Goal: Task Accomplishment & Management: Manage account settings

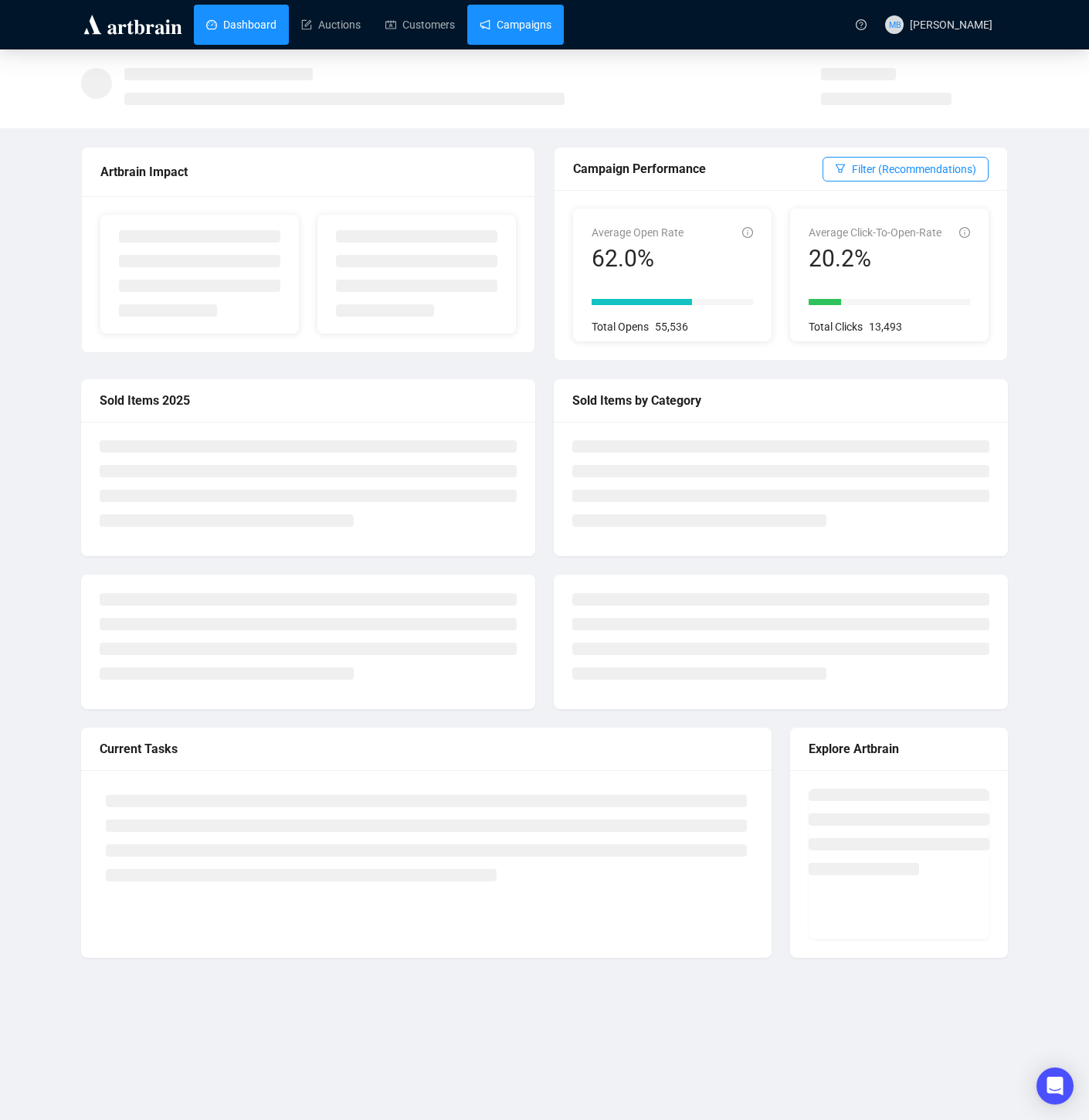
click at [530, 21] on link "Campaigns" at bounding box center [516, 24] width 72 height 40
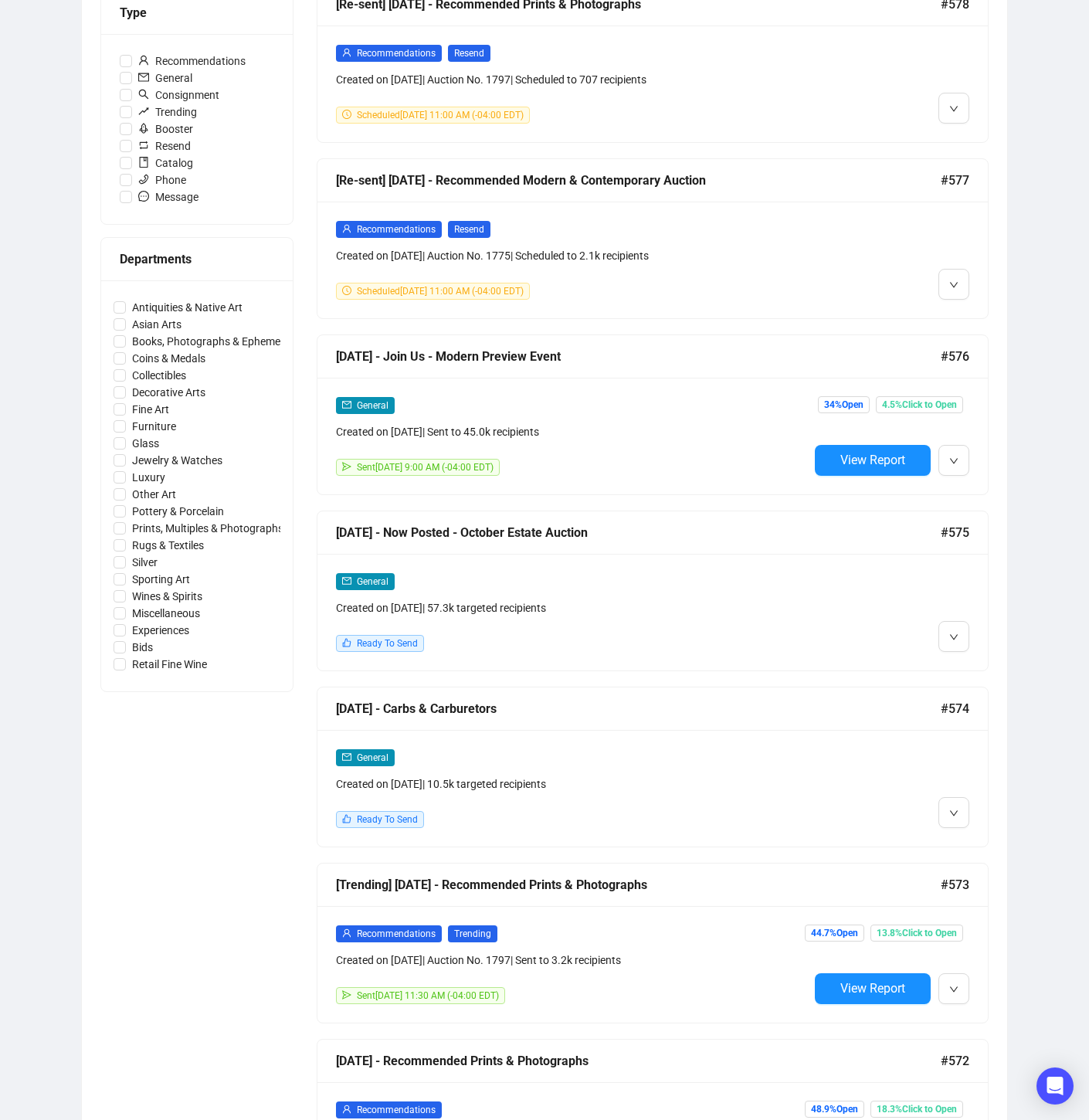
scroll to position [461, 0]
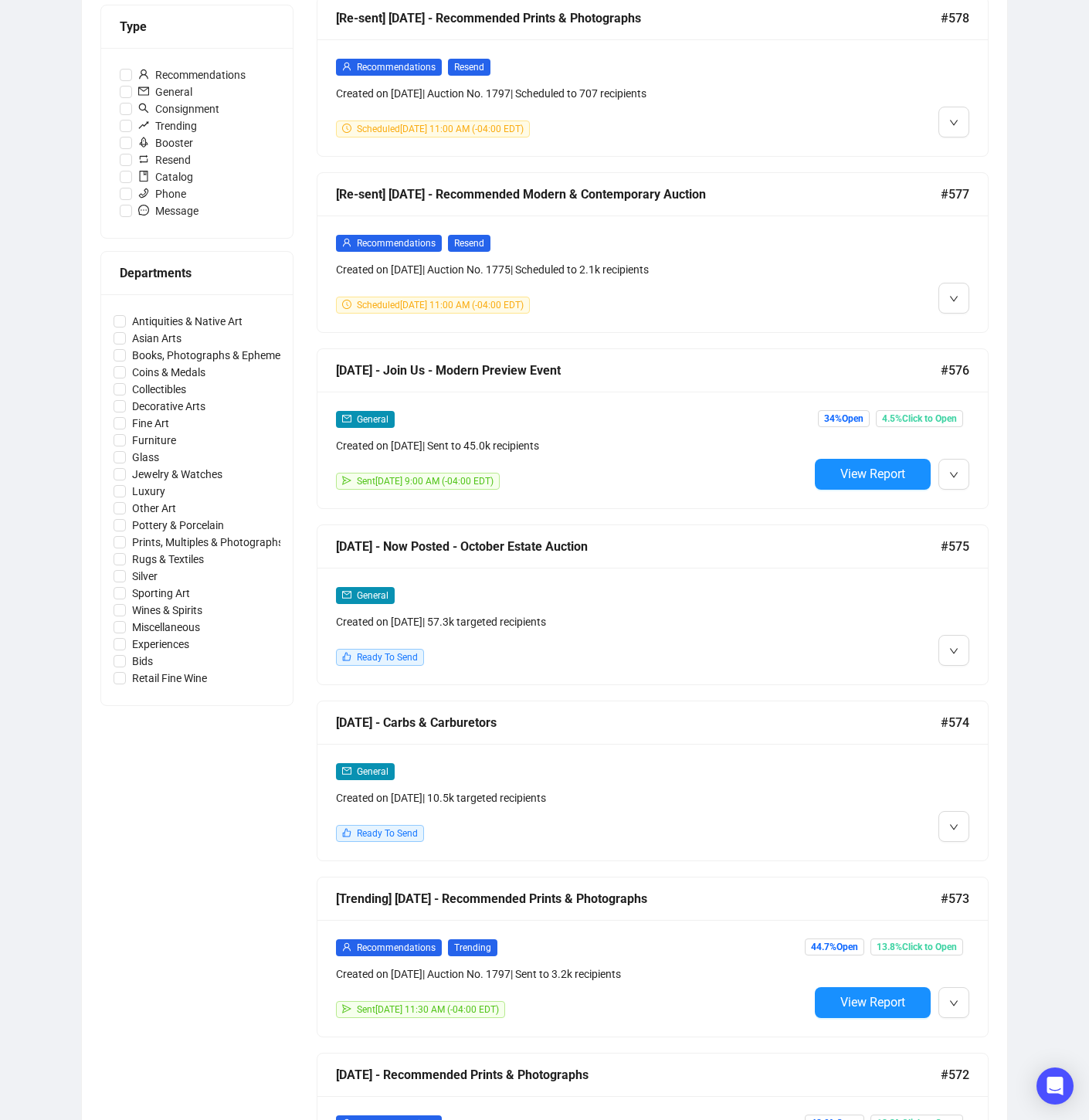
click at [904, 605] on div at bounding box center [889, 626] width 161 height 79
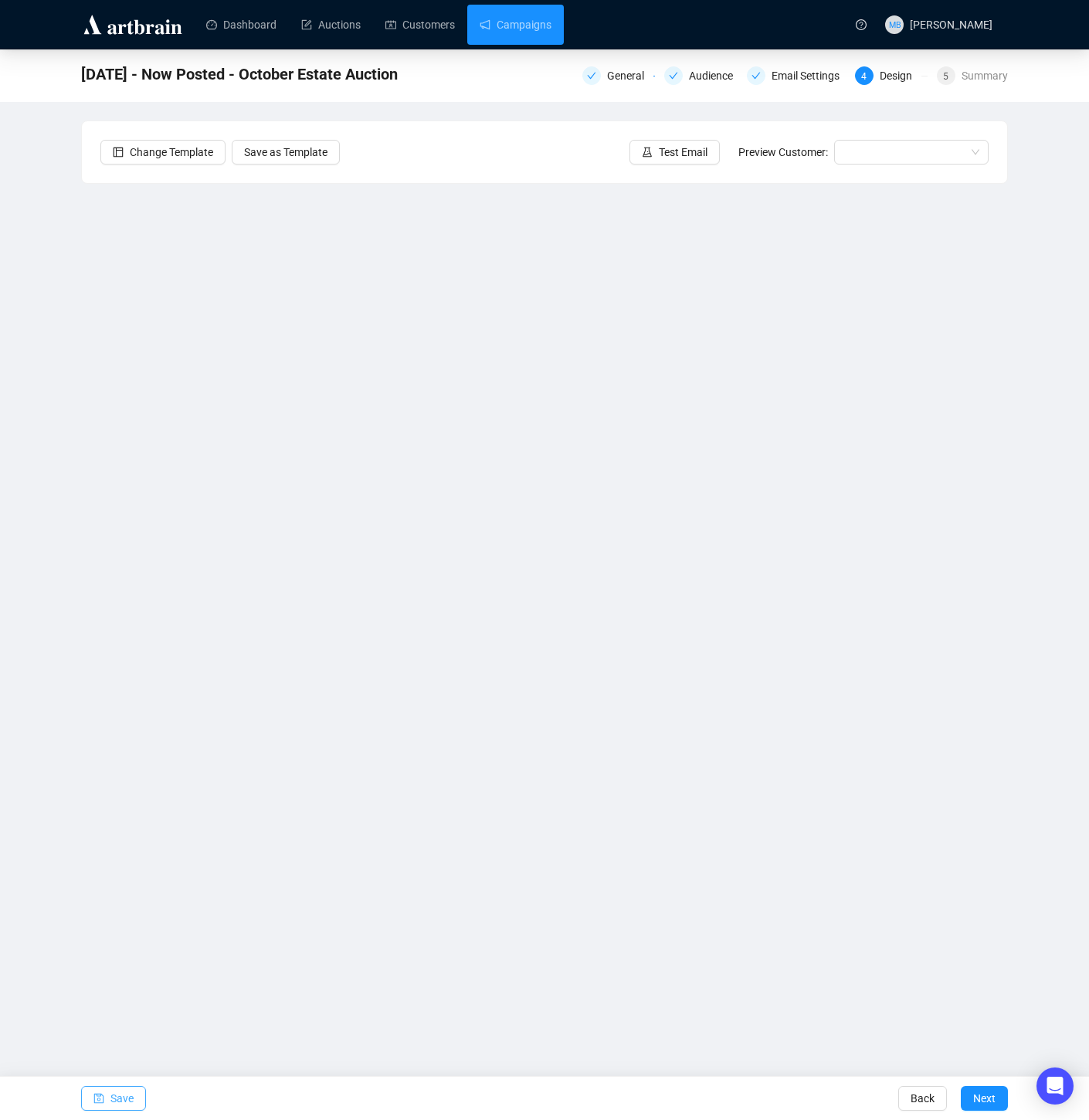
drag, startPoint x: 113, startPoint y: 1092, endPoint x: 121, endPoint y: 1081, distance: 13.6
click at [113, 1092] on span "Save" at bounding box center [122, 1098] width 23 height 43
click at [111, 1096] on span "Save" at bounding box center [122, 1098] width 23 height 43
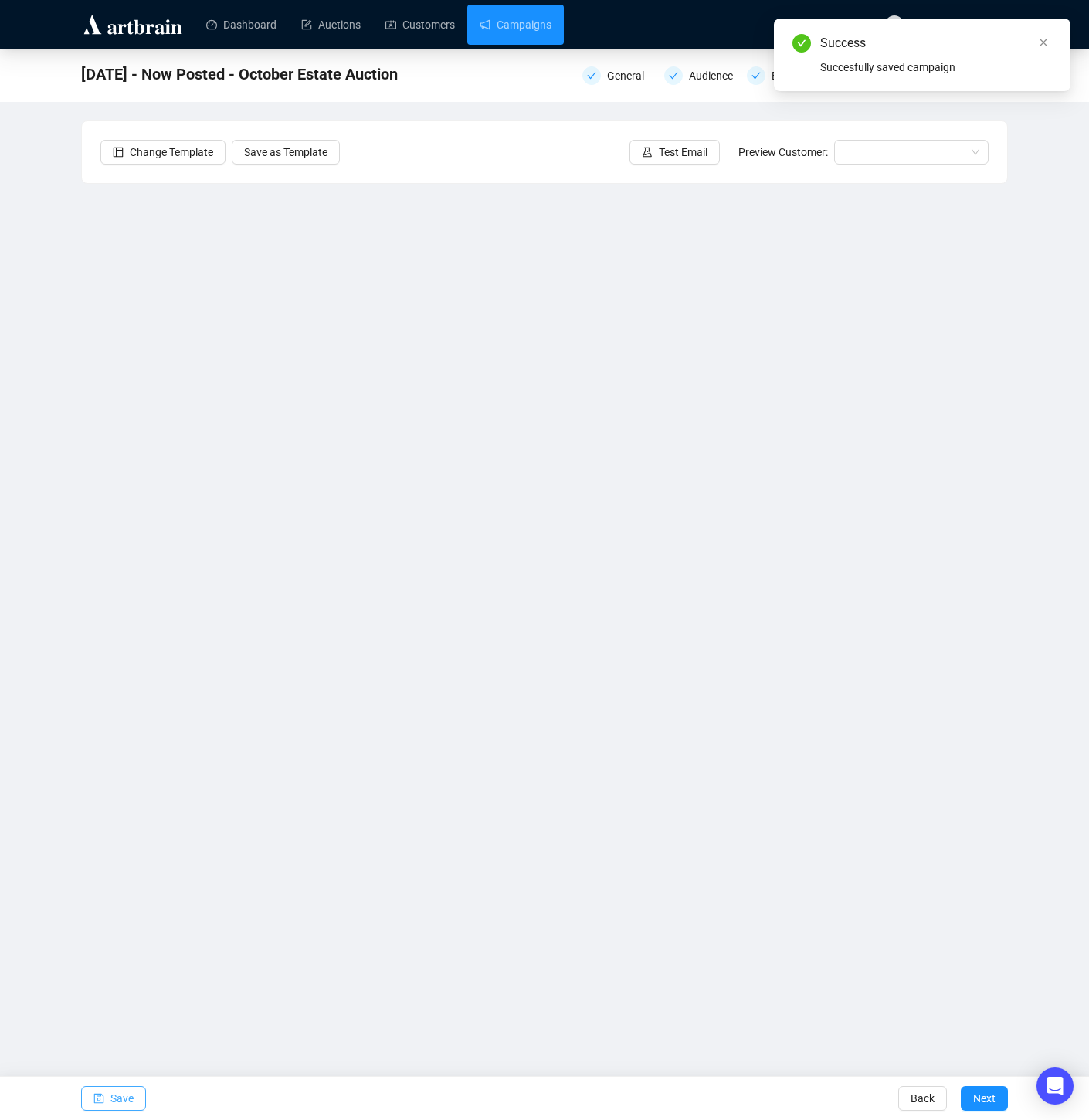
click at [124, 1101] on span "Save" at bounding box center [122, 1098] width 23 height 43
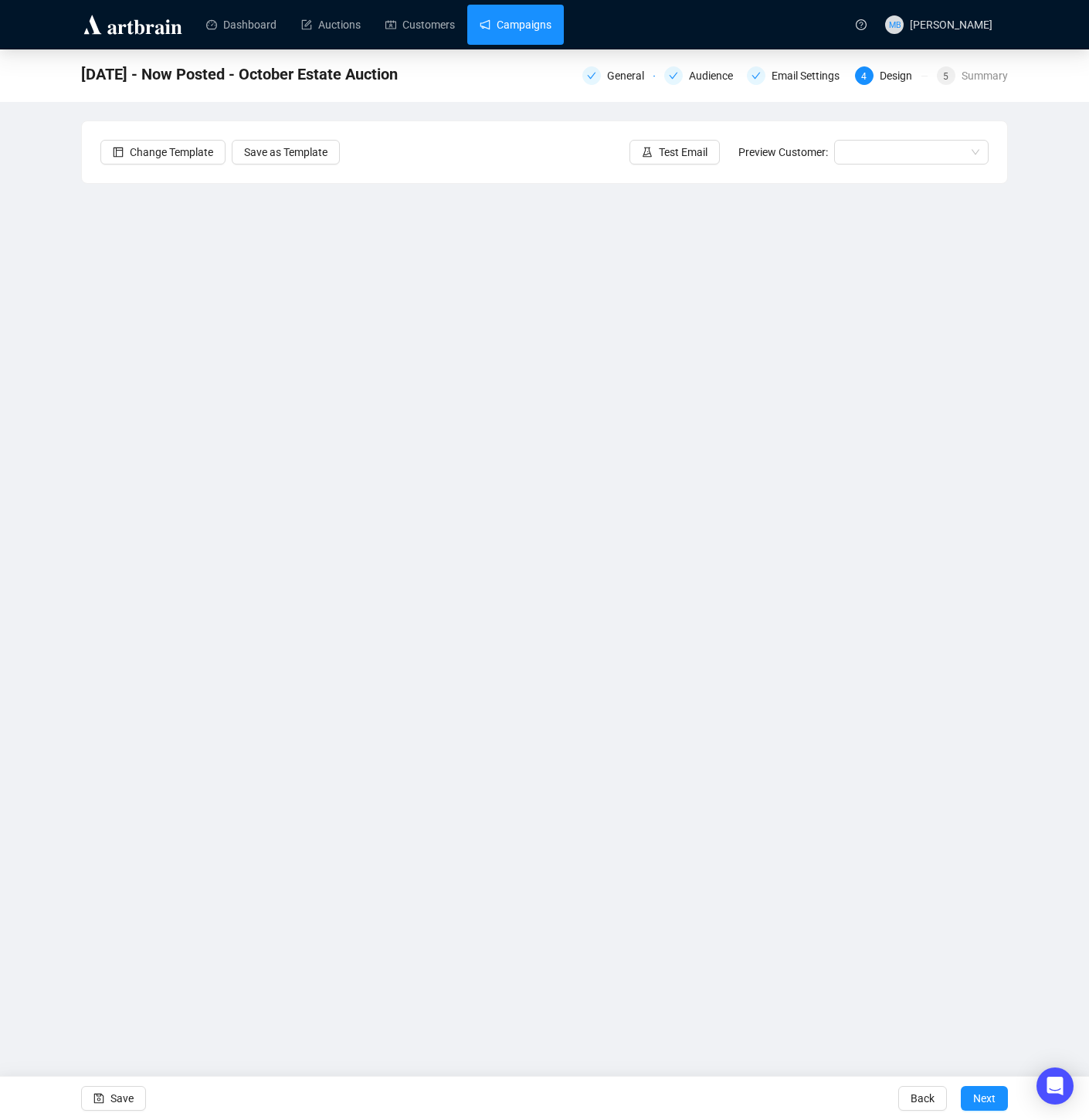
click at [528, 29] on link "Campaigns" at bounding box center [516, 24] width 72 height 40
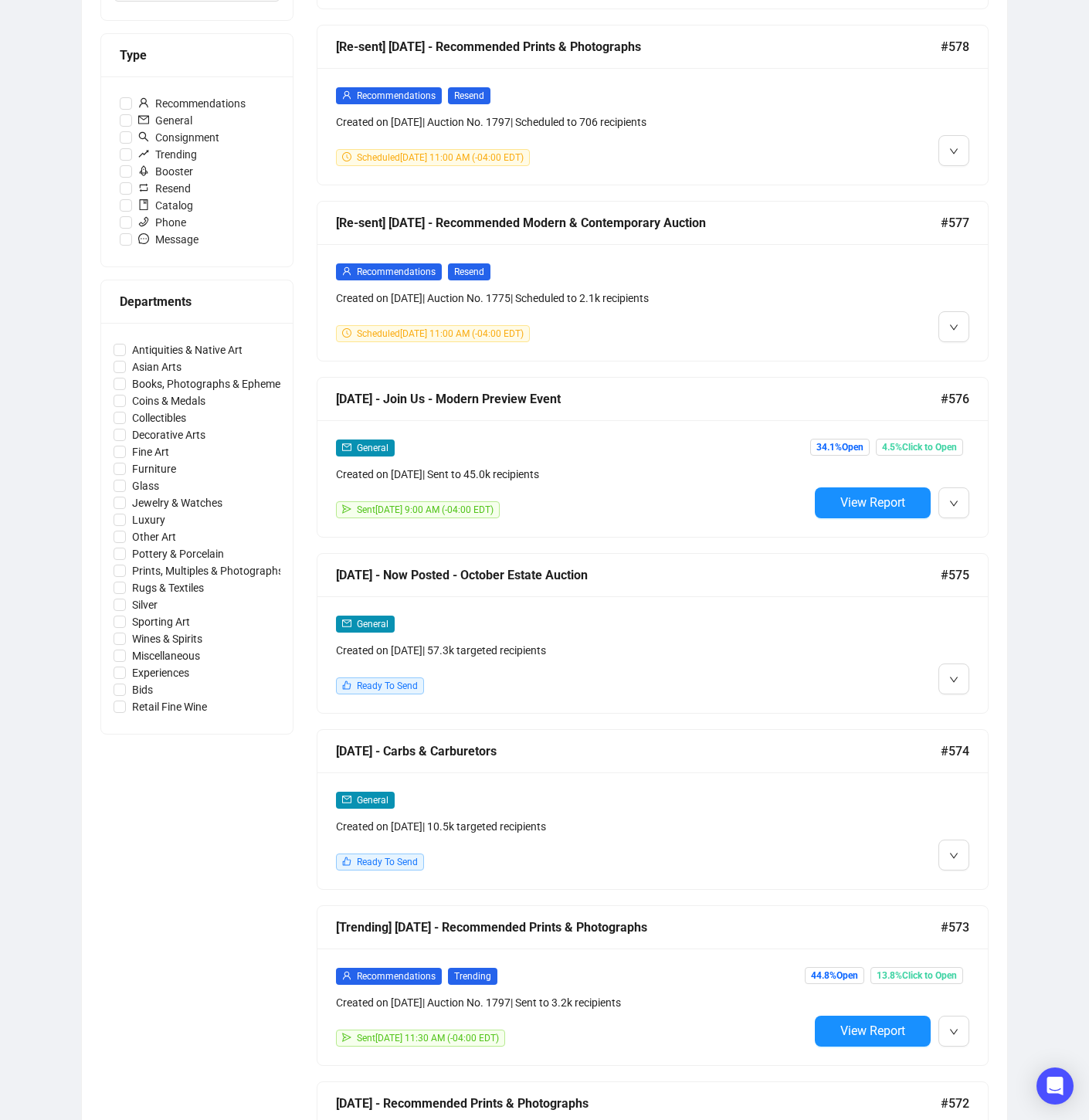
scroll to position [438, 0]
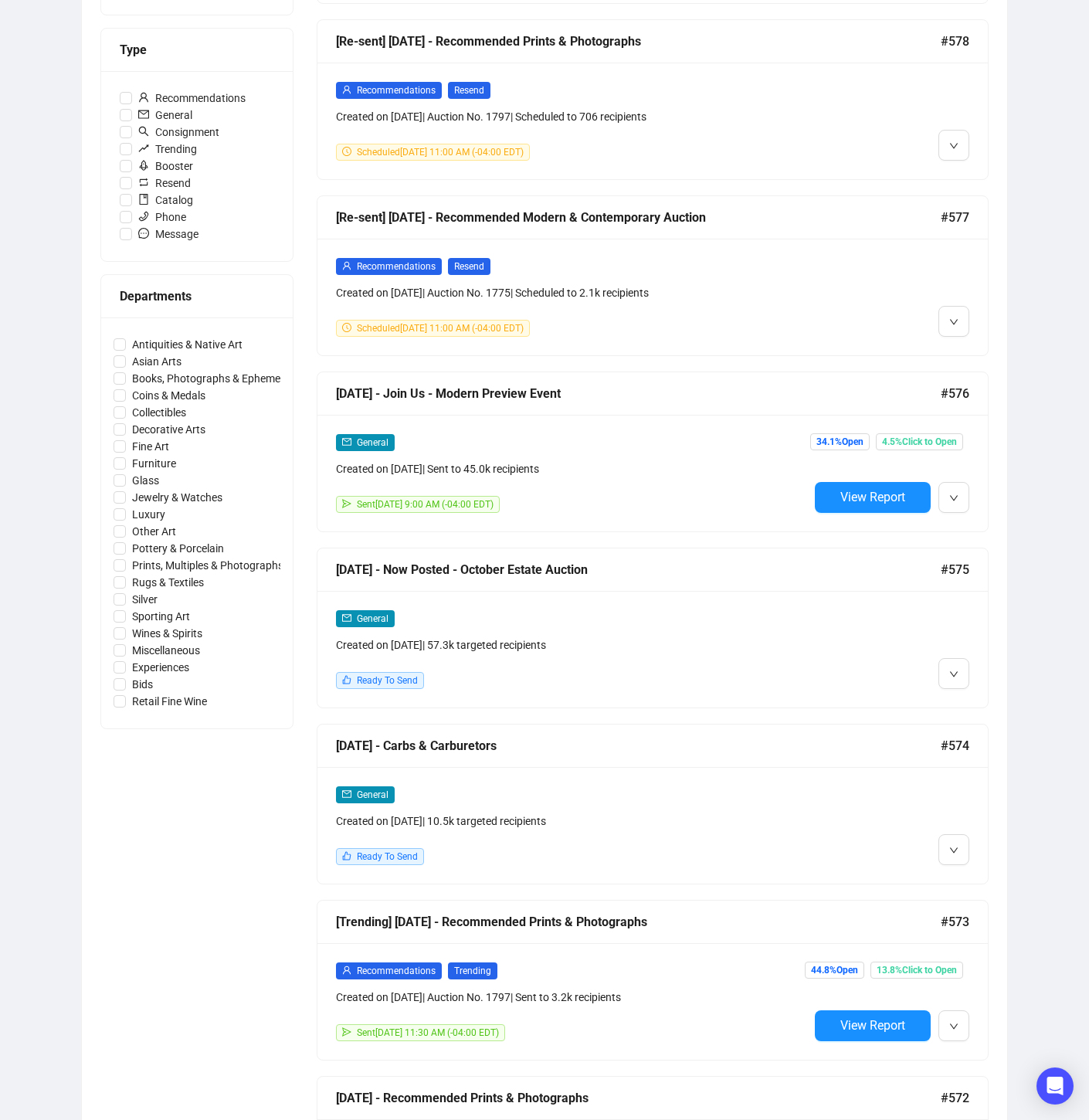
click at [858, 850] on div at bounding box center [889, 825] width 161 height 79
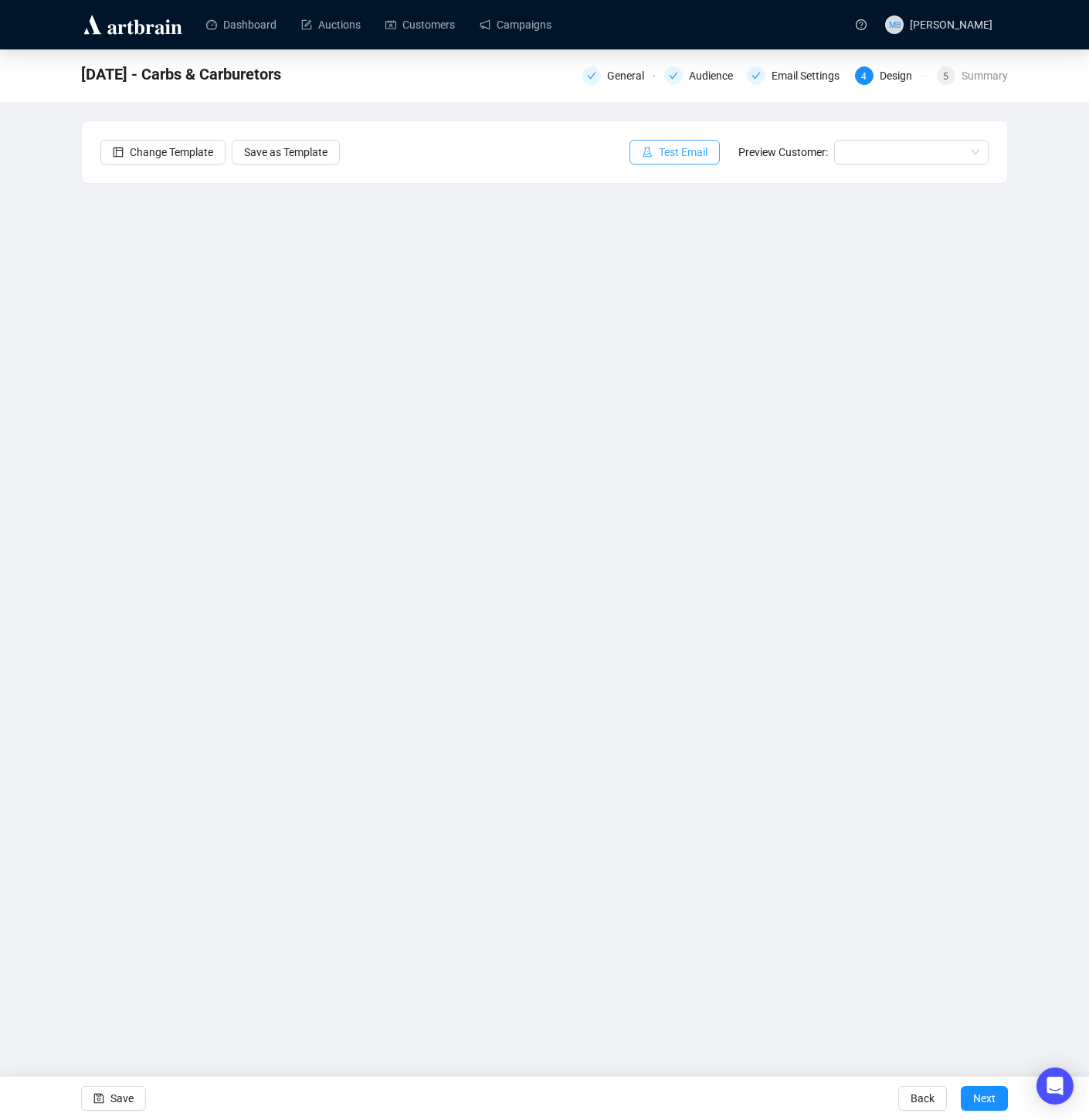
click at [659, 154] on span "Test Email" at bounding box center [683, 152] width 49 height 17
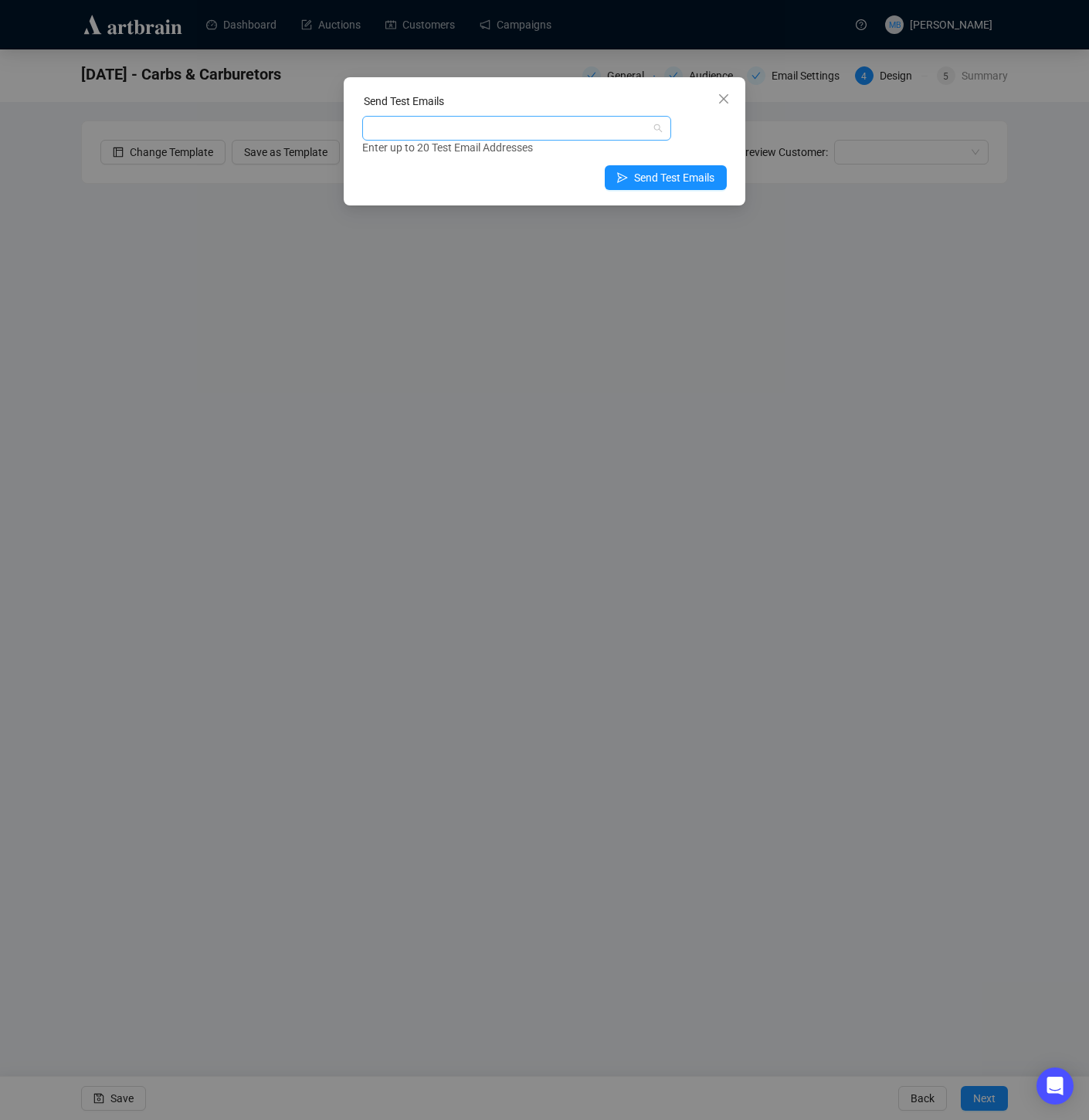
click at [628, 131] on div at bounding box center [508, 128] width 287 height 21
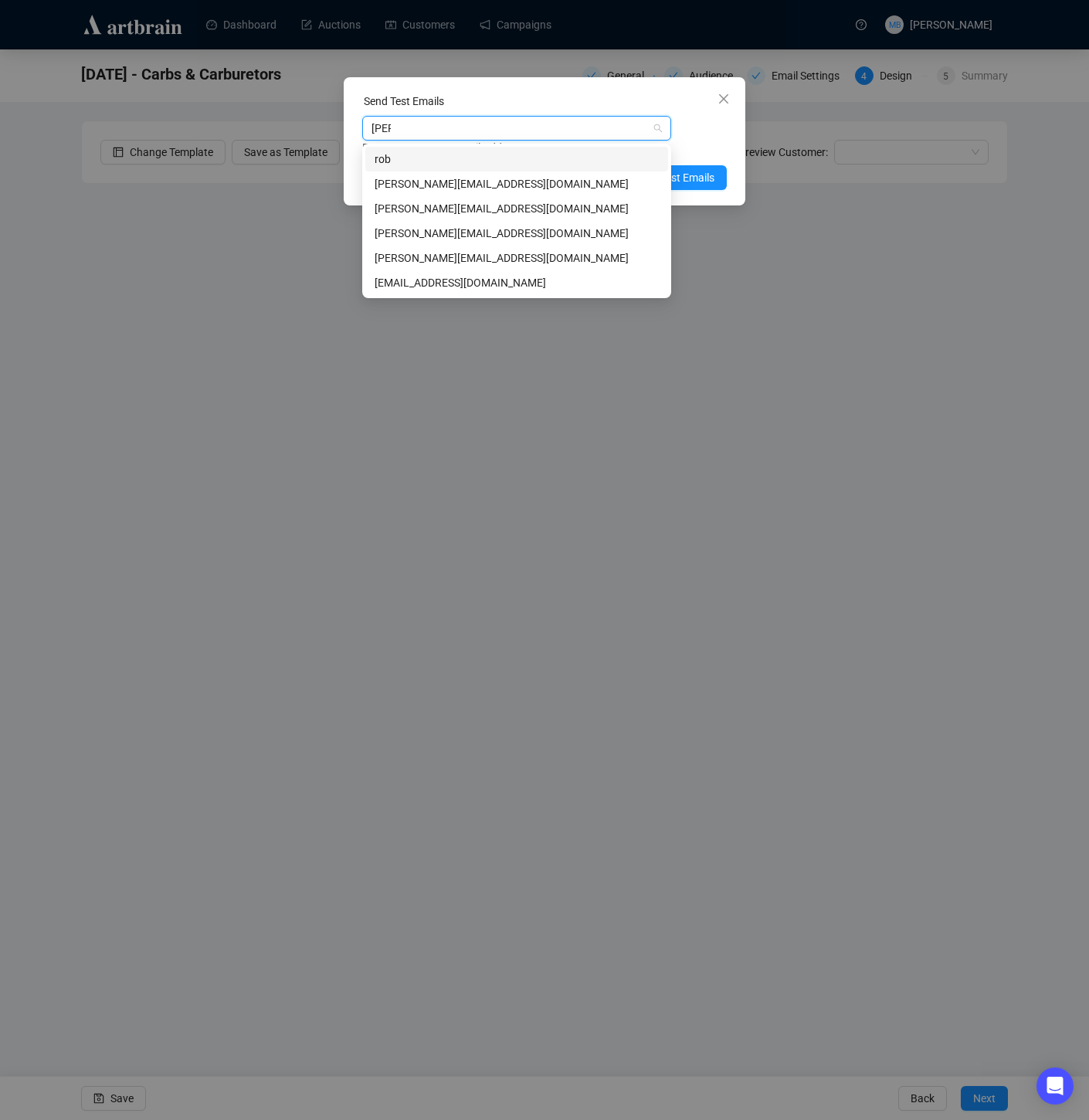
type input "robyn"
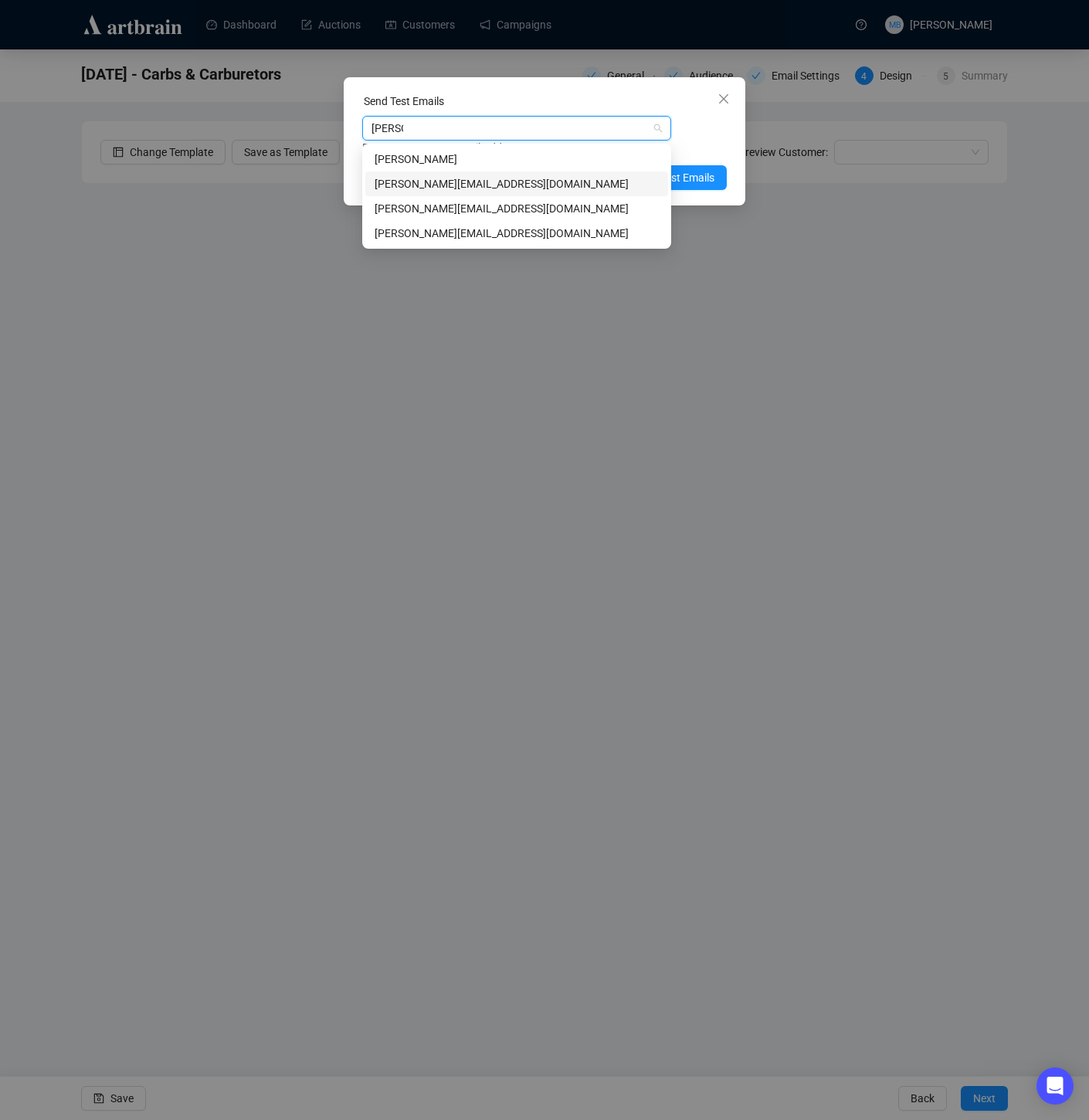
click at [555, 185] on div "robyn@lelandlittle.com" at bounding box center [517, 184] width 284 height 17
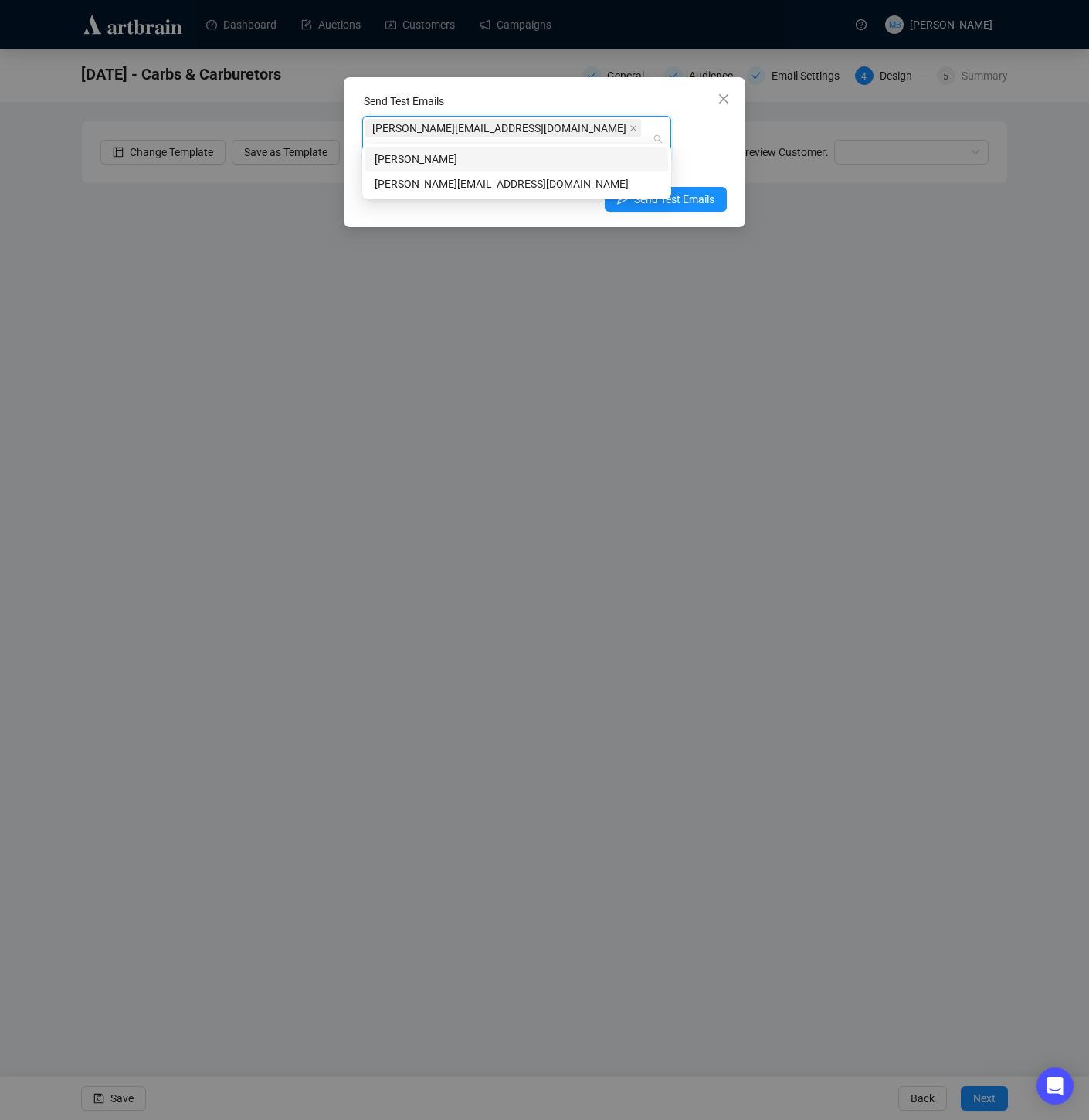
type input "holly"
click at [465, 189] on div "holly@lelandlittle.com" at bounding box center [517, 184] width 284 height 17
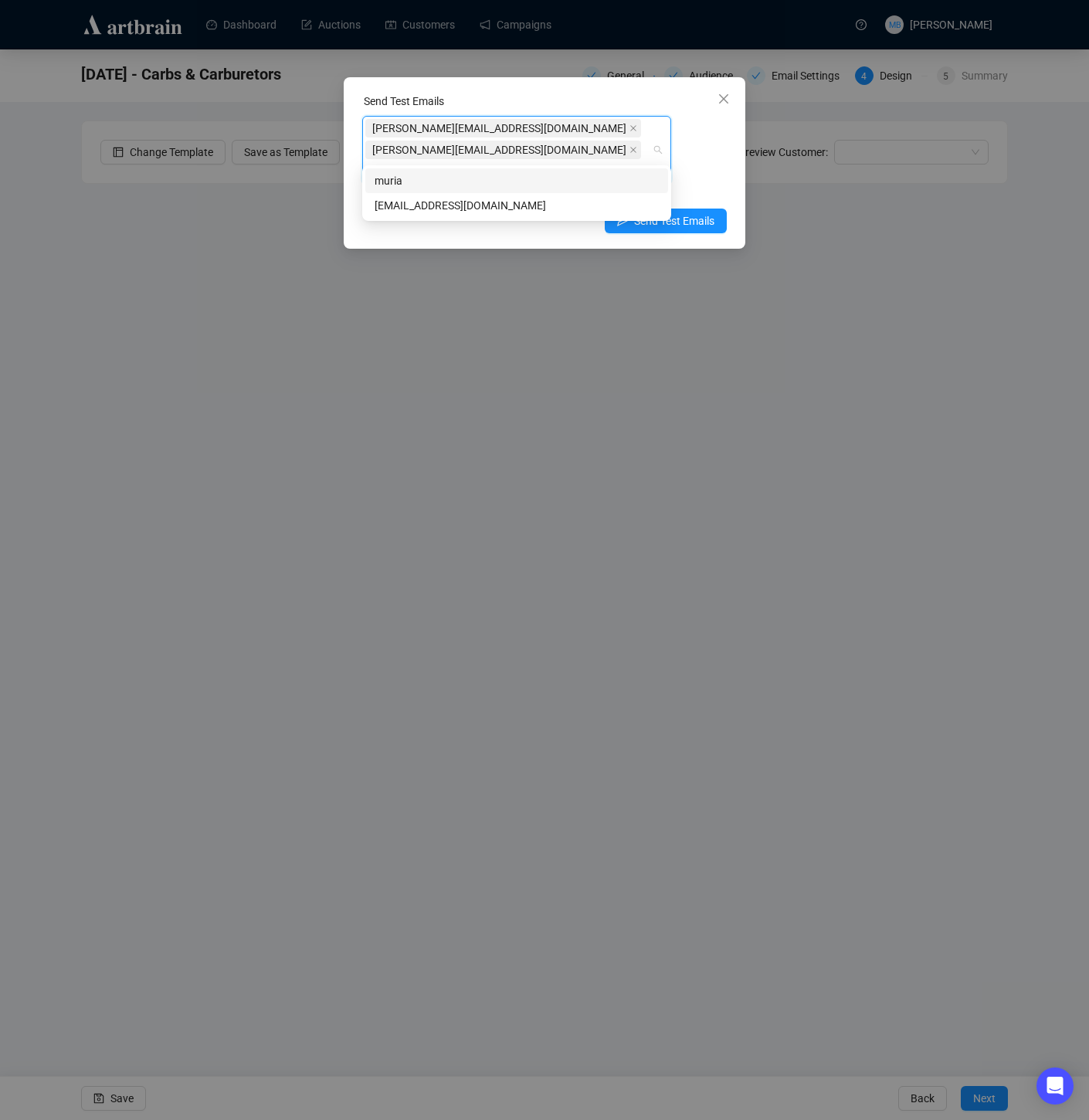
type input "muriah"
click at [547, 210] on div "muriah@lelandlittle.com" at bounding box center [517, 205] width 284 height 17
drag, startPoint x: 735, startPoint y: 141, endPoint x: 710, endPoint y: 170, distance: 38.3
click at [735, 141] on div "Send Test Emails robyn@lelandlittle.com holly@lelandlittle.com muriah@lelandlit…" at bounding box center [545, 163] width 402 height 171
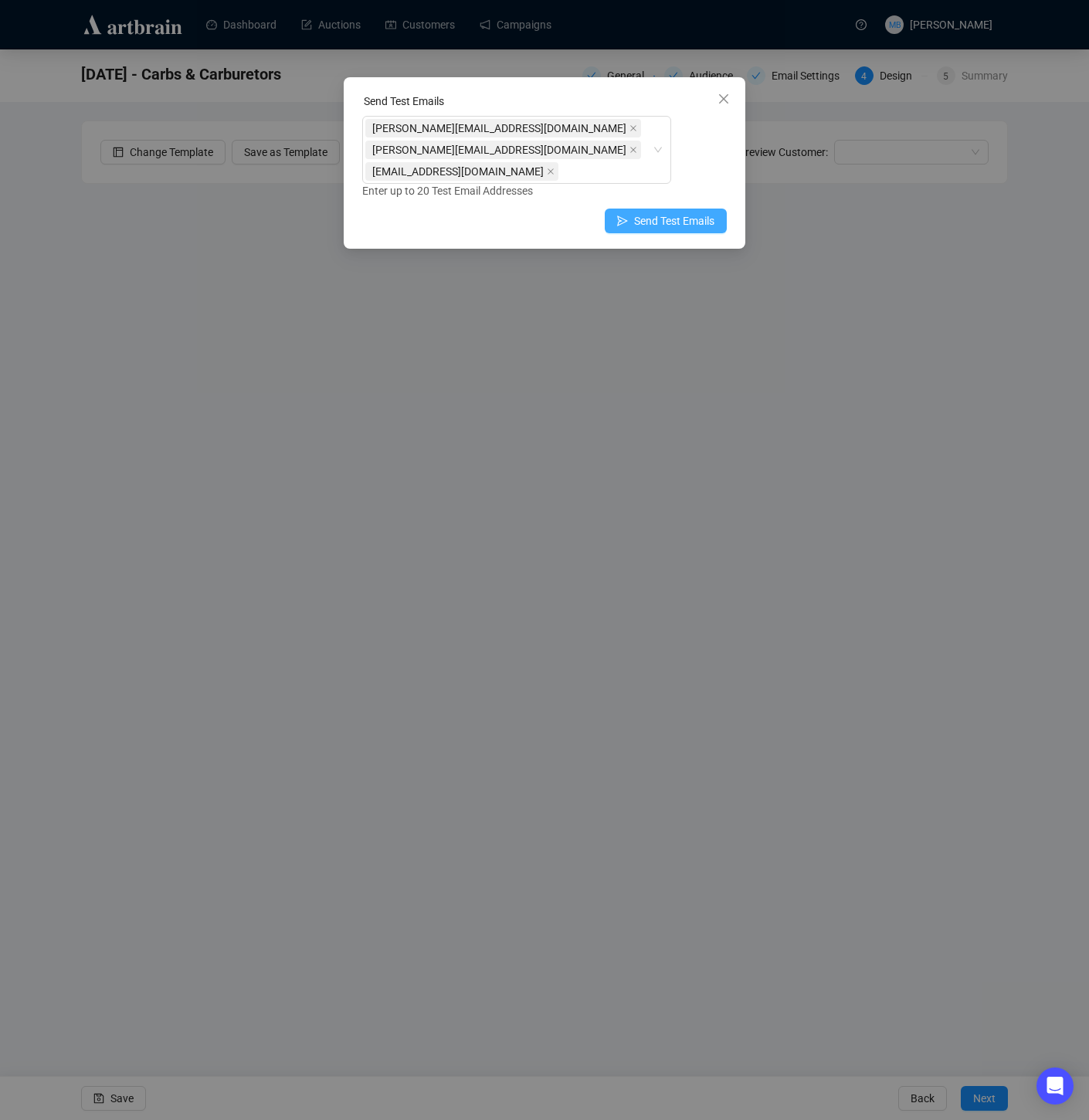
click at [669, 213] on span "Send Test Emails" at bounding box center [674, 221] width 80 height 17
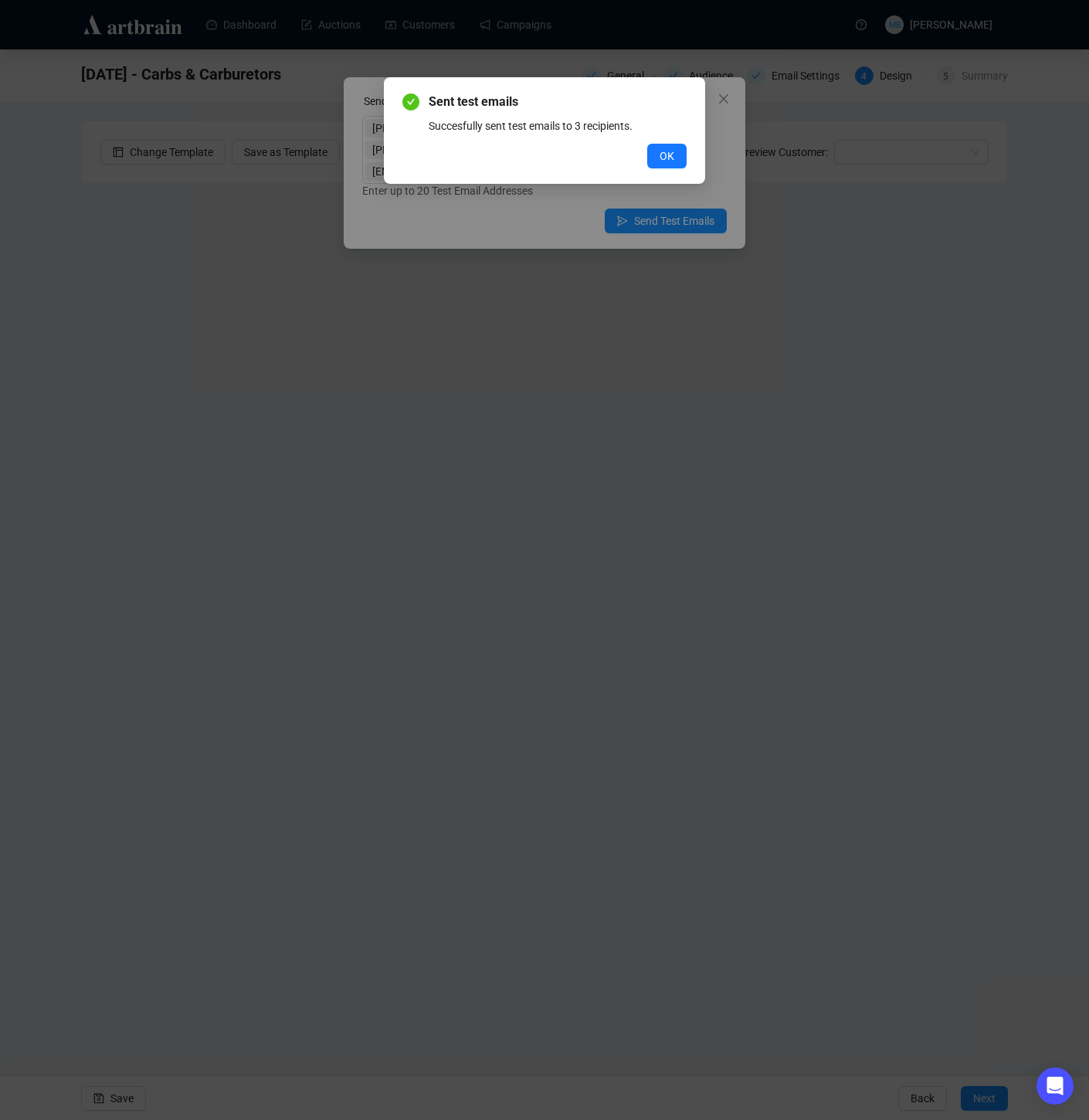
click at [651, 138] on div "Sent test emails Succesfully sent test emails to 3 recipients. OK" at bounding box center [545, 130] width 284 height 76
click at [657, 148] on button "OK" at bounding box center [667, 156] width 39 height 25
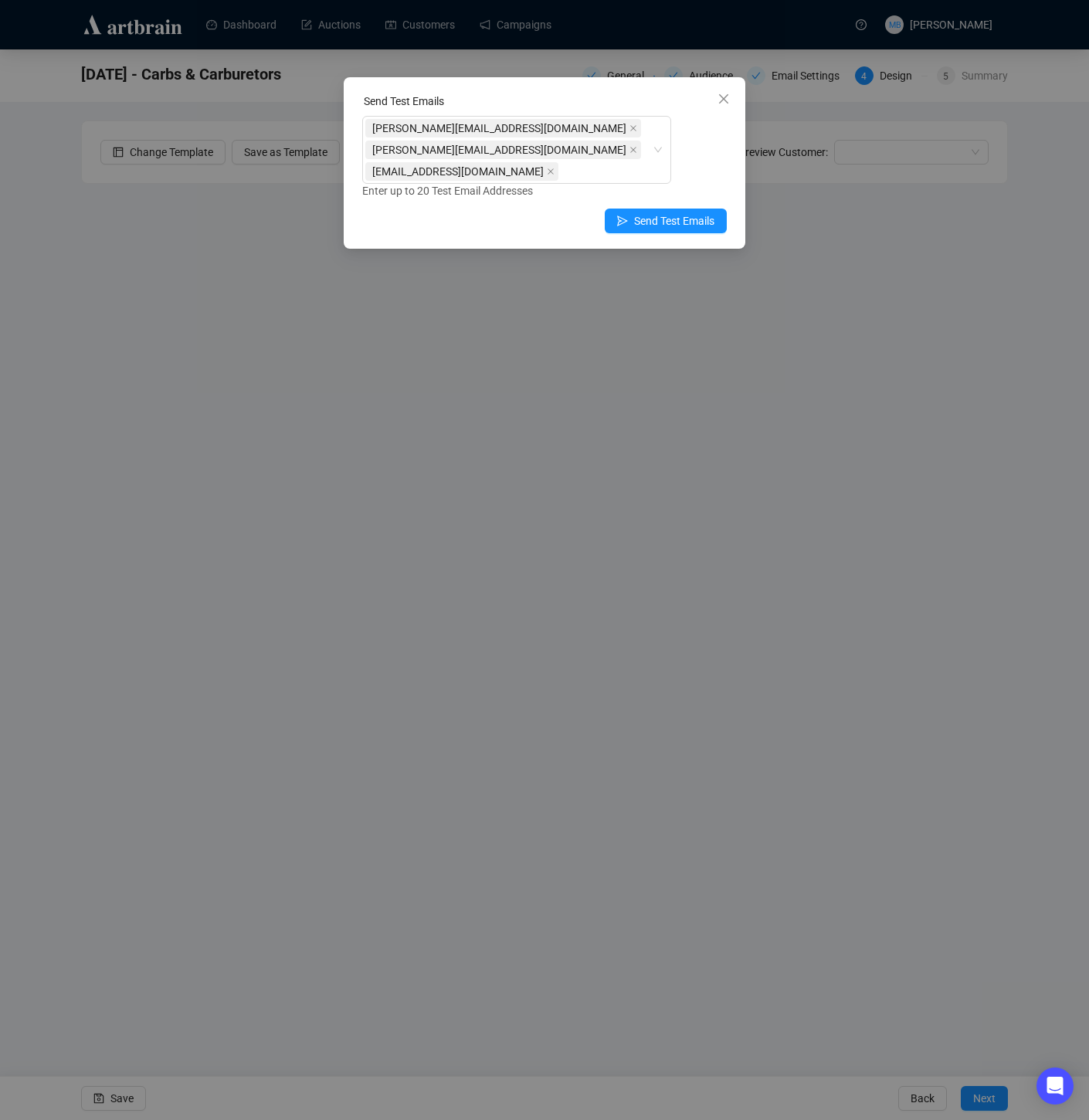
click at [724, 103] on icon "close" at bounding box center [724, 99] width 13 height 13
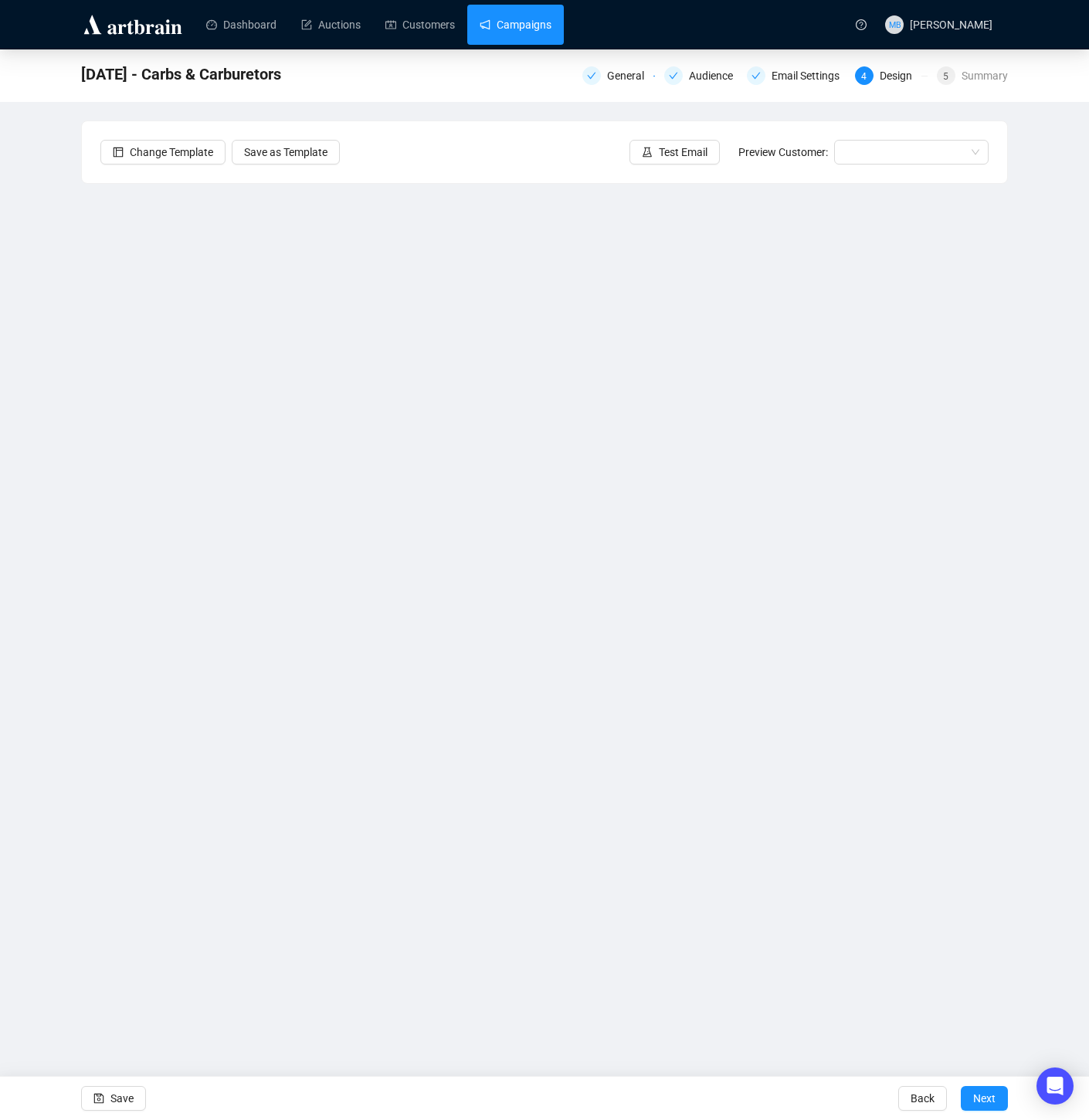
click at [522, 18] on link "Campaigns" at bounding box center [516, 24] width 72 height 40
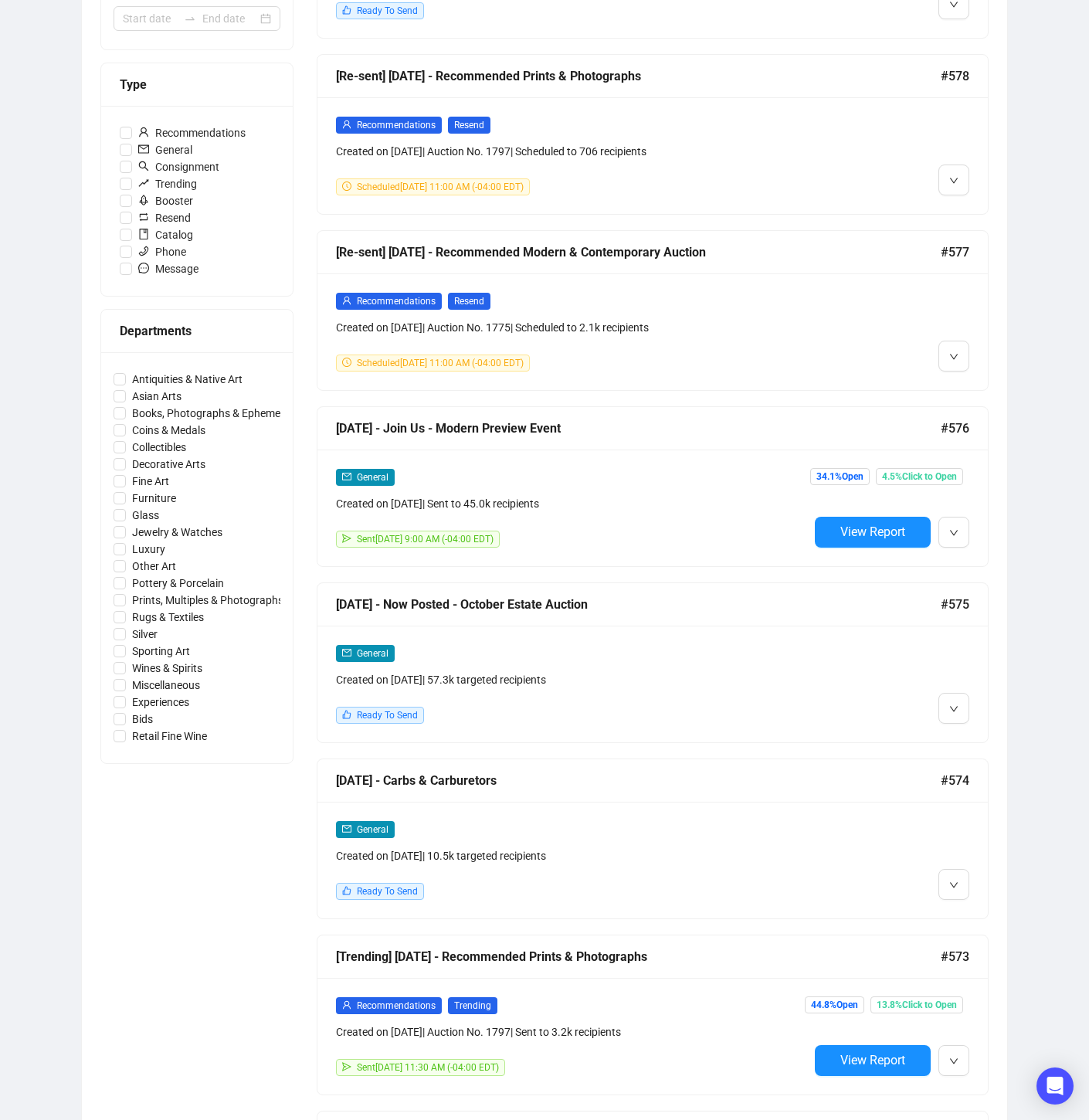
scroll to position [444, 0]
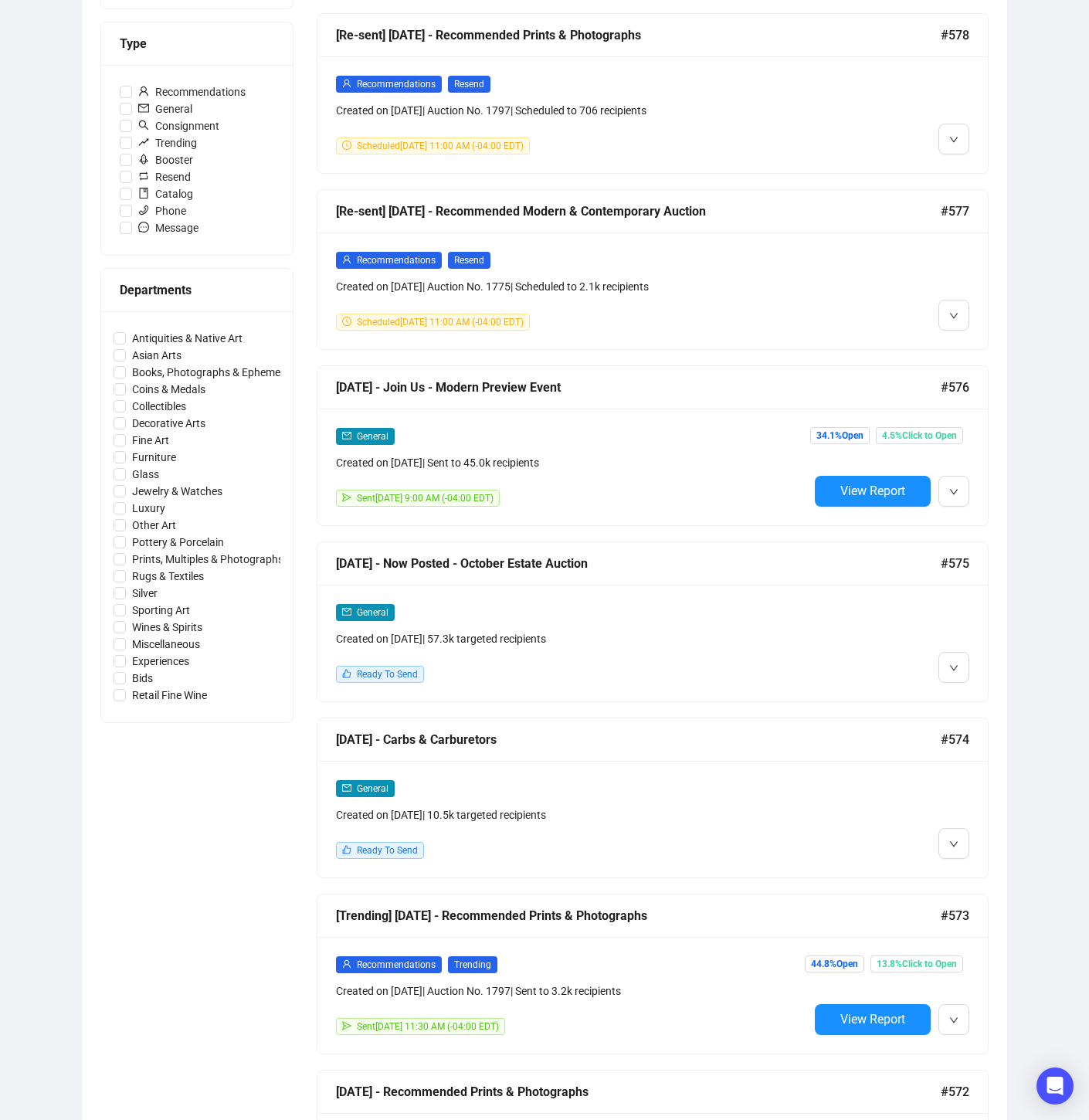
click at [852, 639] on div at bounding box center [889, 643] width 161 height 79
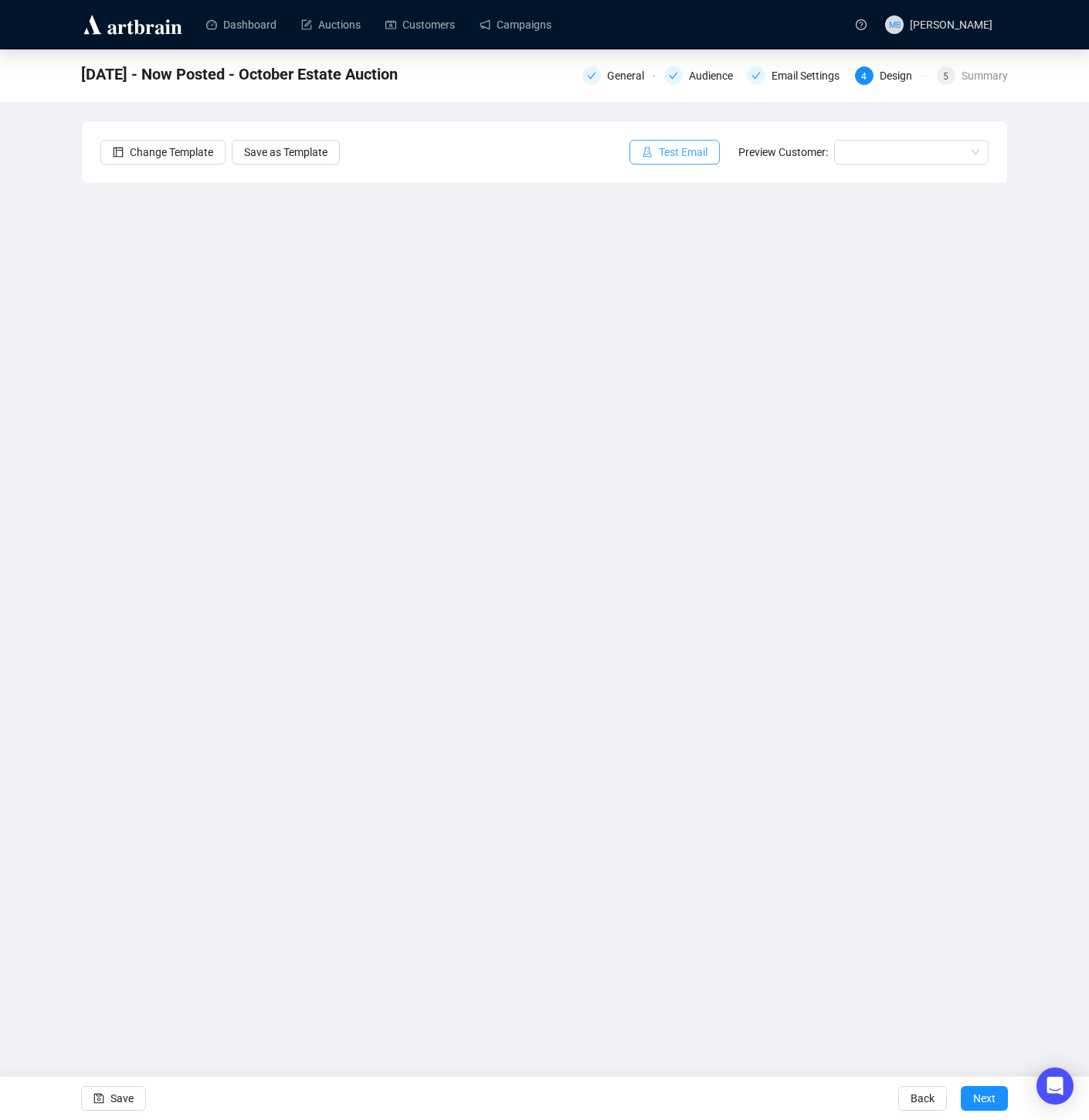
click at [669, 154] on span "Test Email" at bounding box center [683, 152] width 49 height 17
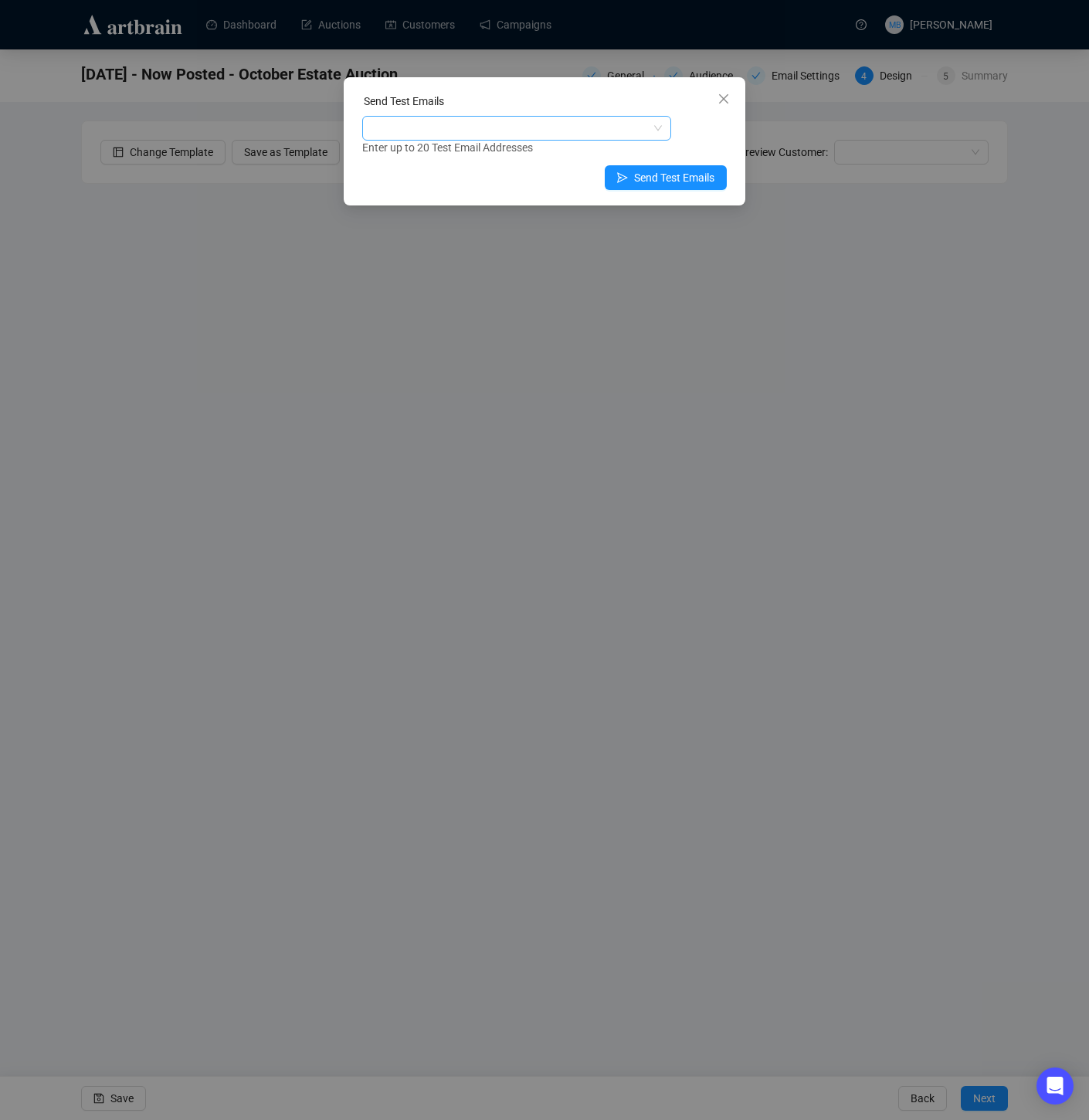
click at [585, 132] on div at bounding box center [508, 128] width 287 height 21
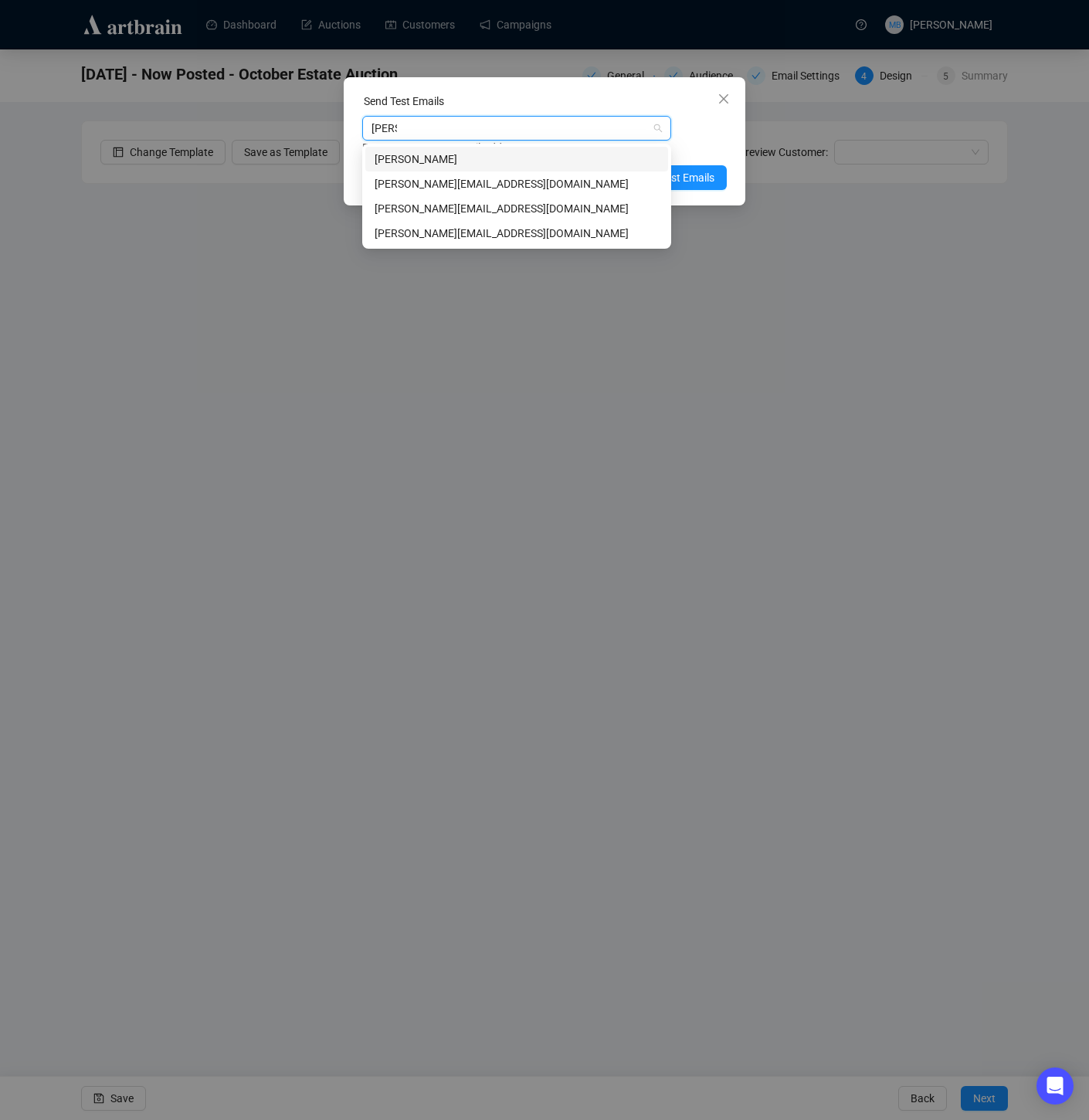
type input "robyn"
click at [537, 186] on div "robyn@lelandlittle.com" at bounding box center [517, 184] width 284 height 17
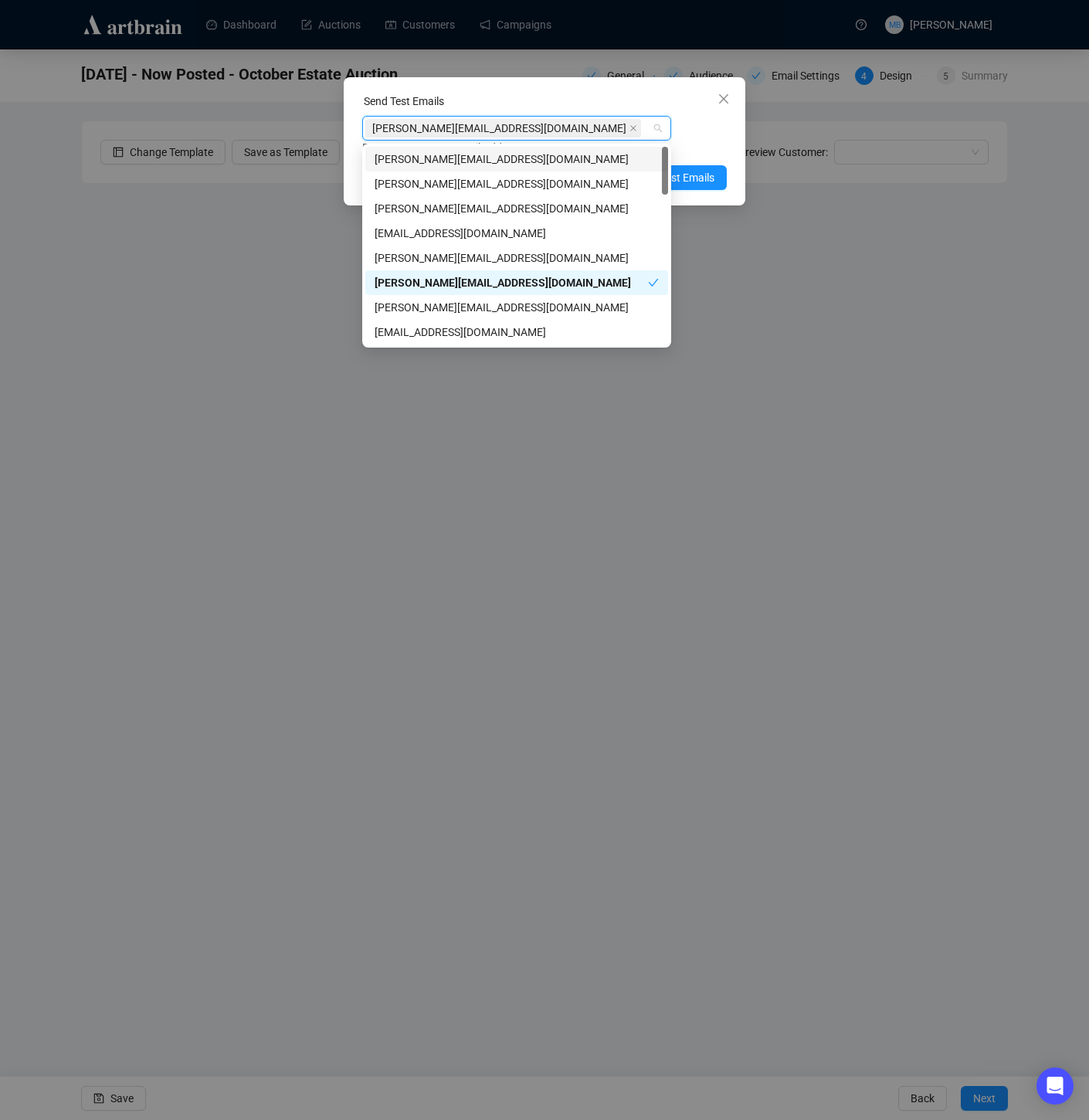
click at [549, 128] on div "robyn@lelandlittle.com" at bounding box center [508, 128] width 287 height 21
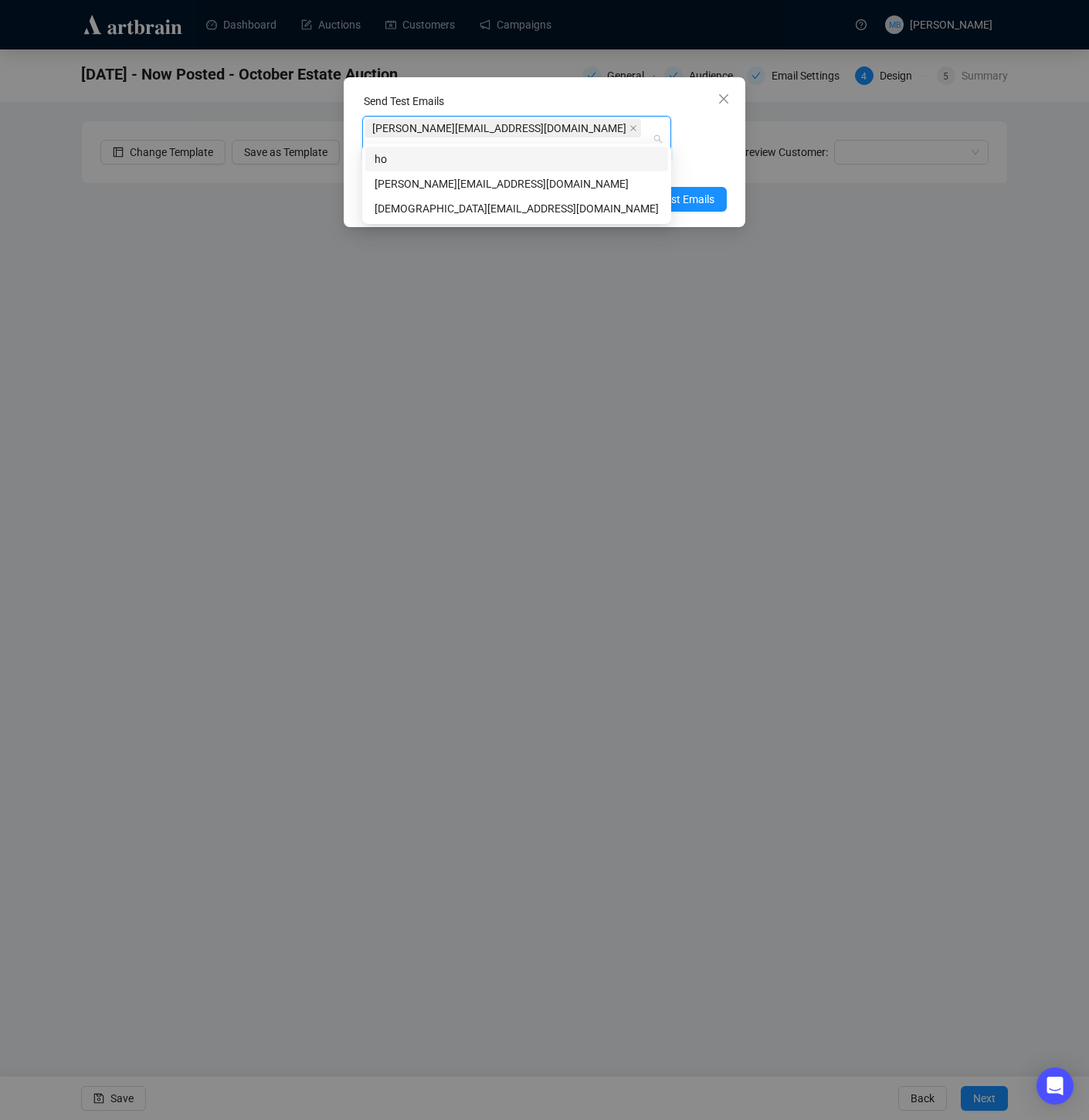
type input "holly"
click at [508, 186] on div "holly@lelandlittle.com" at bounding box center [517, 184] width 284 height 17
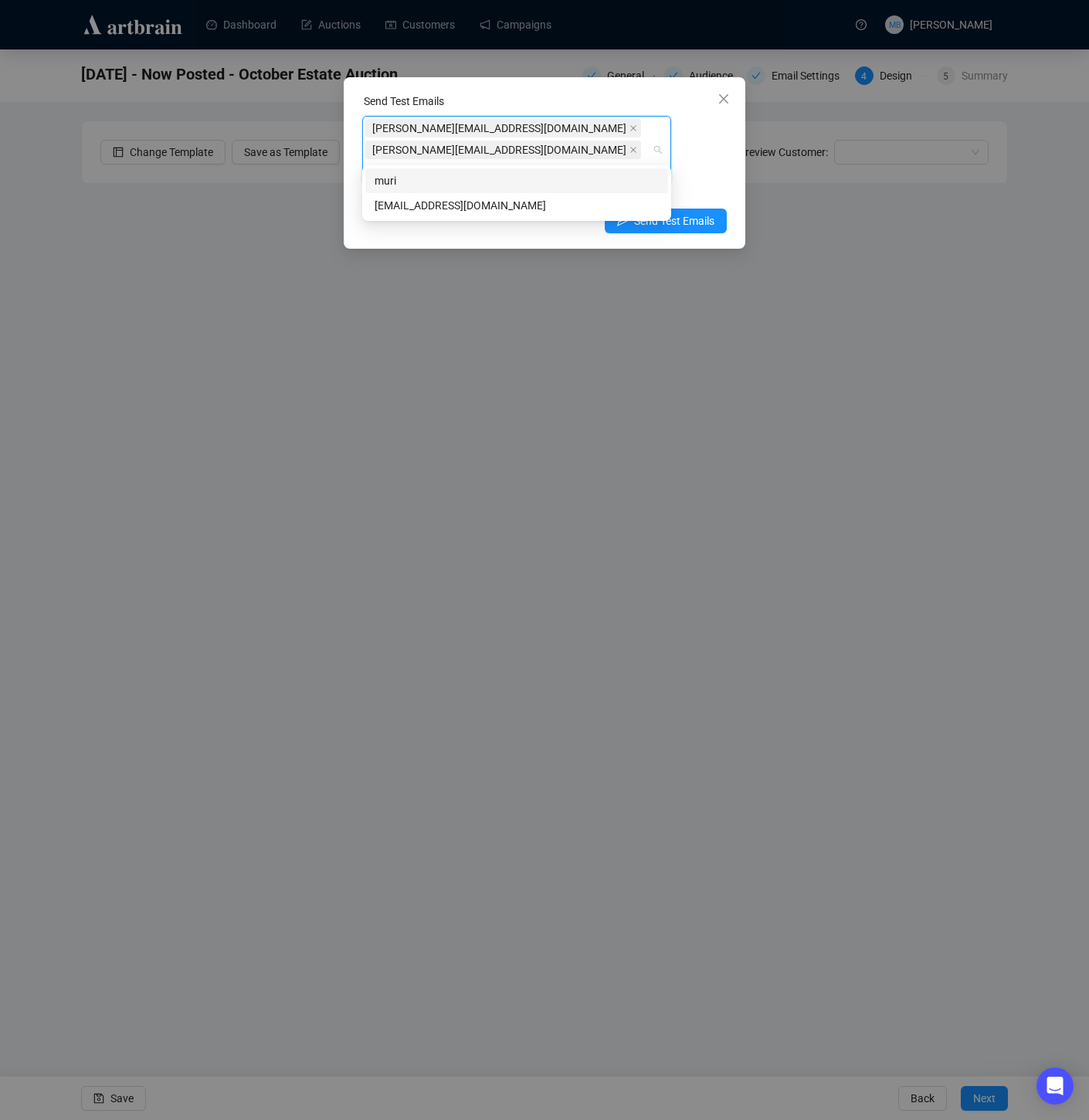
type input "muriah"
click at [534, 206] on div "muriah@lelandlittle.com" at bounding box center [517, 205] width 284 height 17
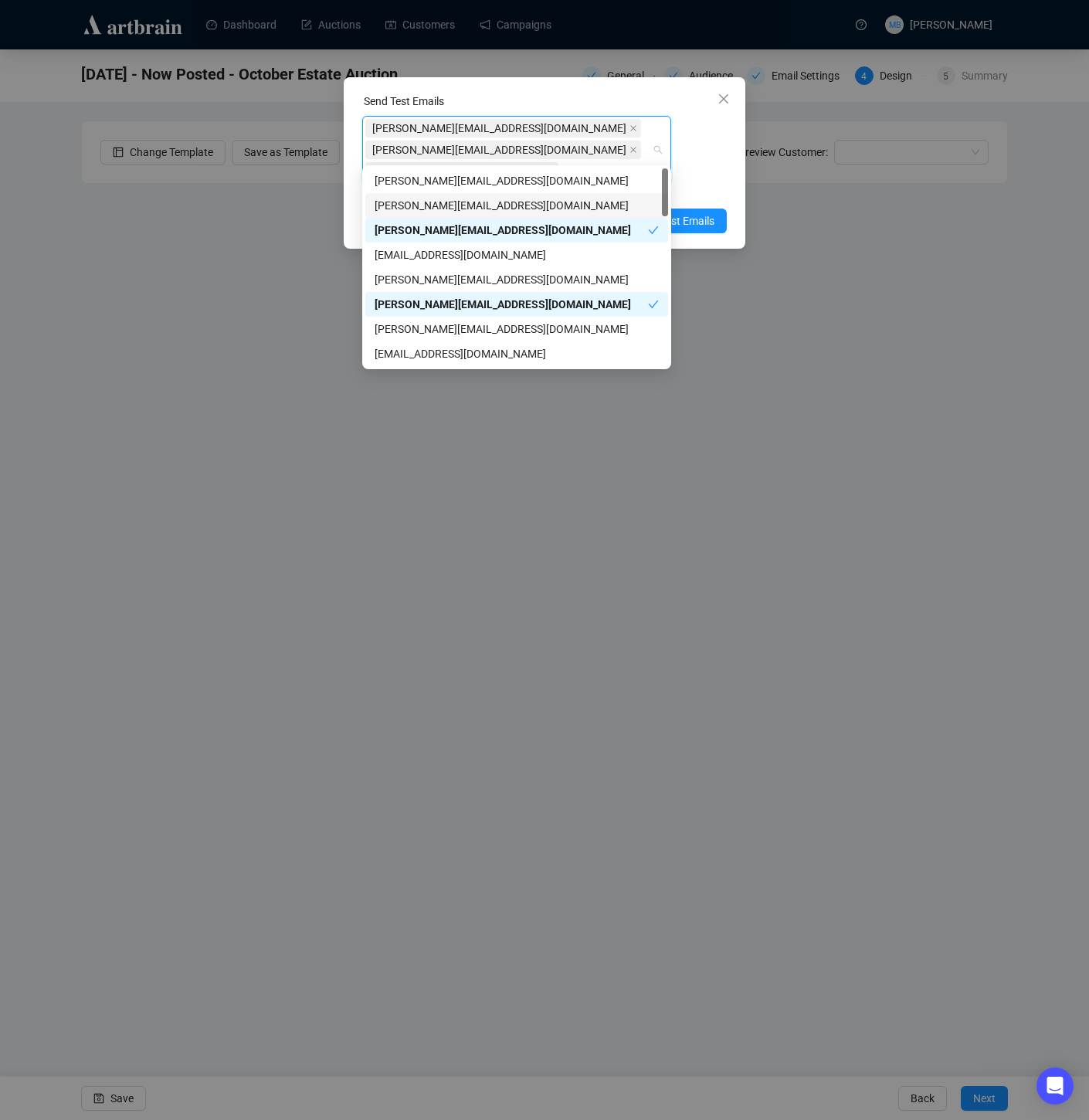
click at [710, 182] on div "Enter up to 20 Test Email Addresses" at bounding box center [545, 191] width 364 height 18
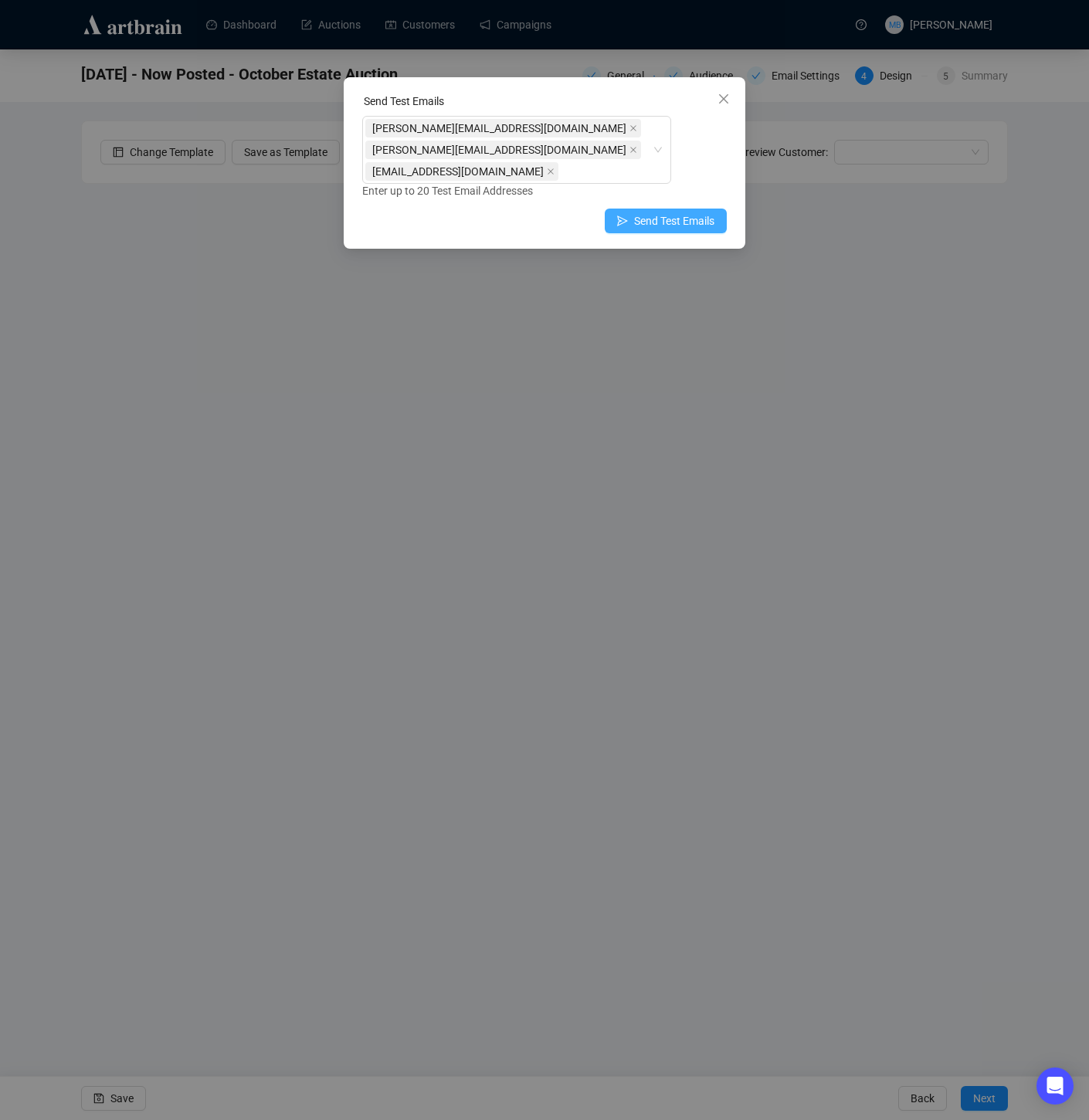
click at [697, 213] on span "Send Test Emails" at bounding box center [674, 221] width 80 height 17
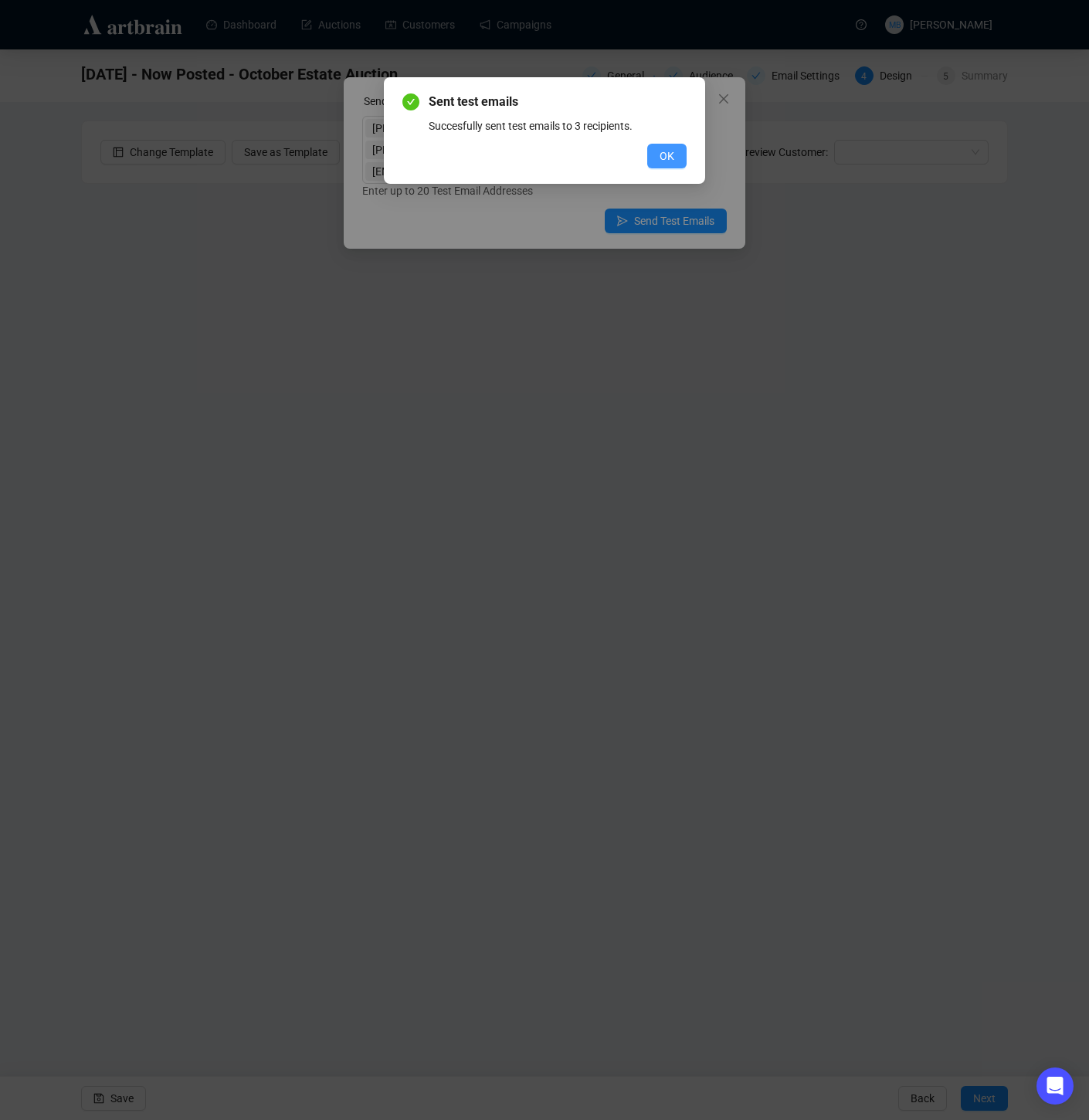
click at [662, 163] on span "OK" at bounding box center [667, 156] width 14 height 17
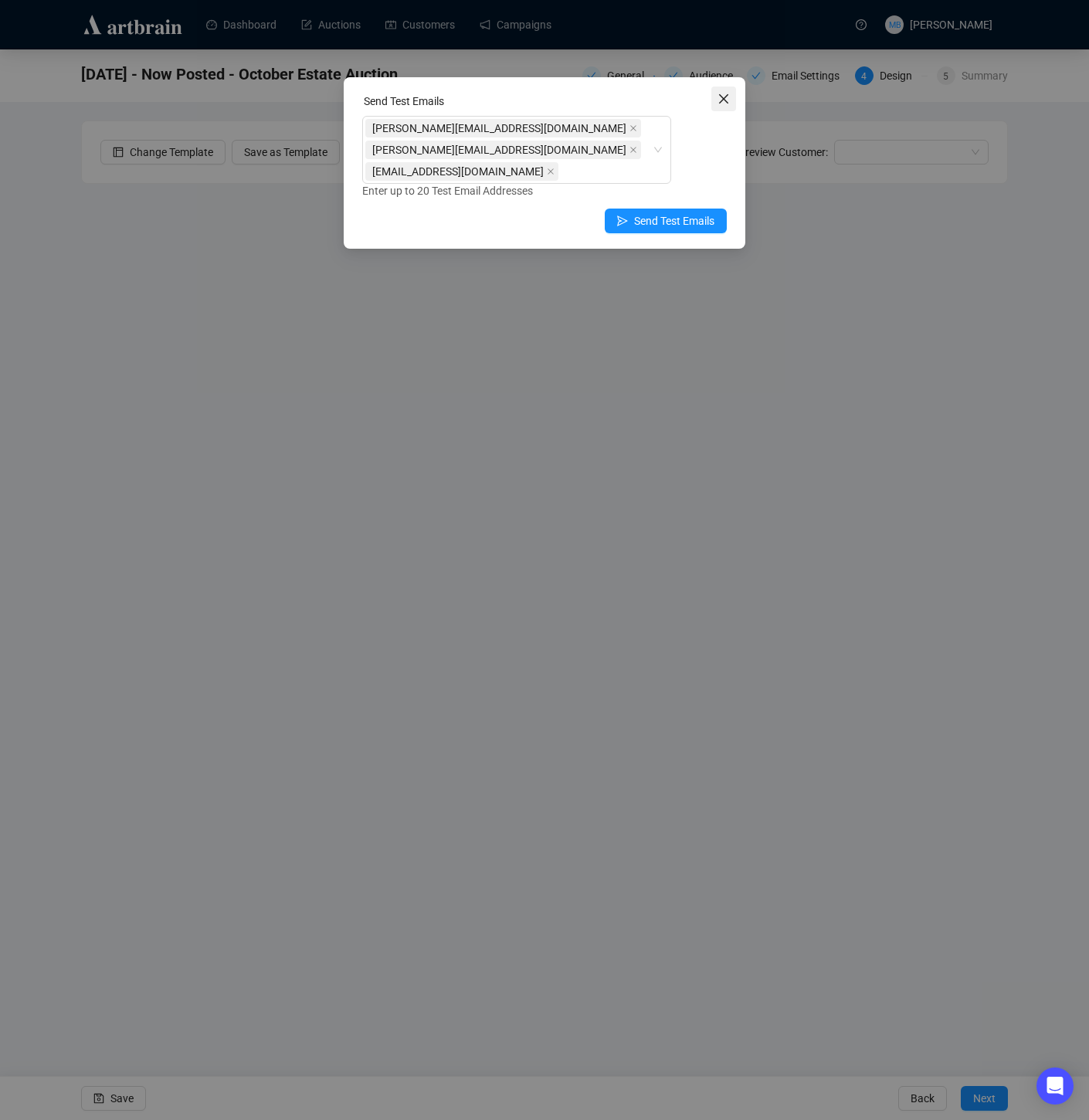
click at [720, 100] on icon "close" at bounding box center [724, 99] width 13 height 13
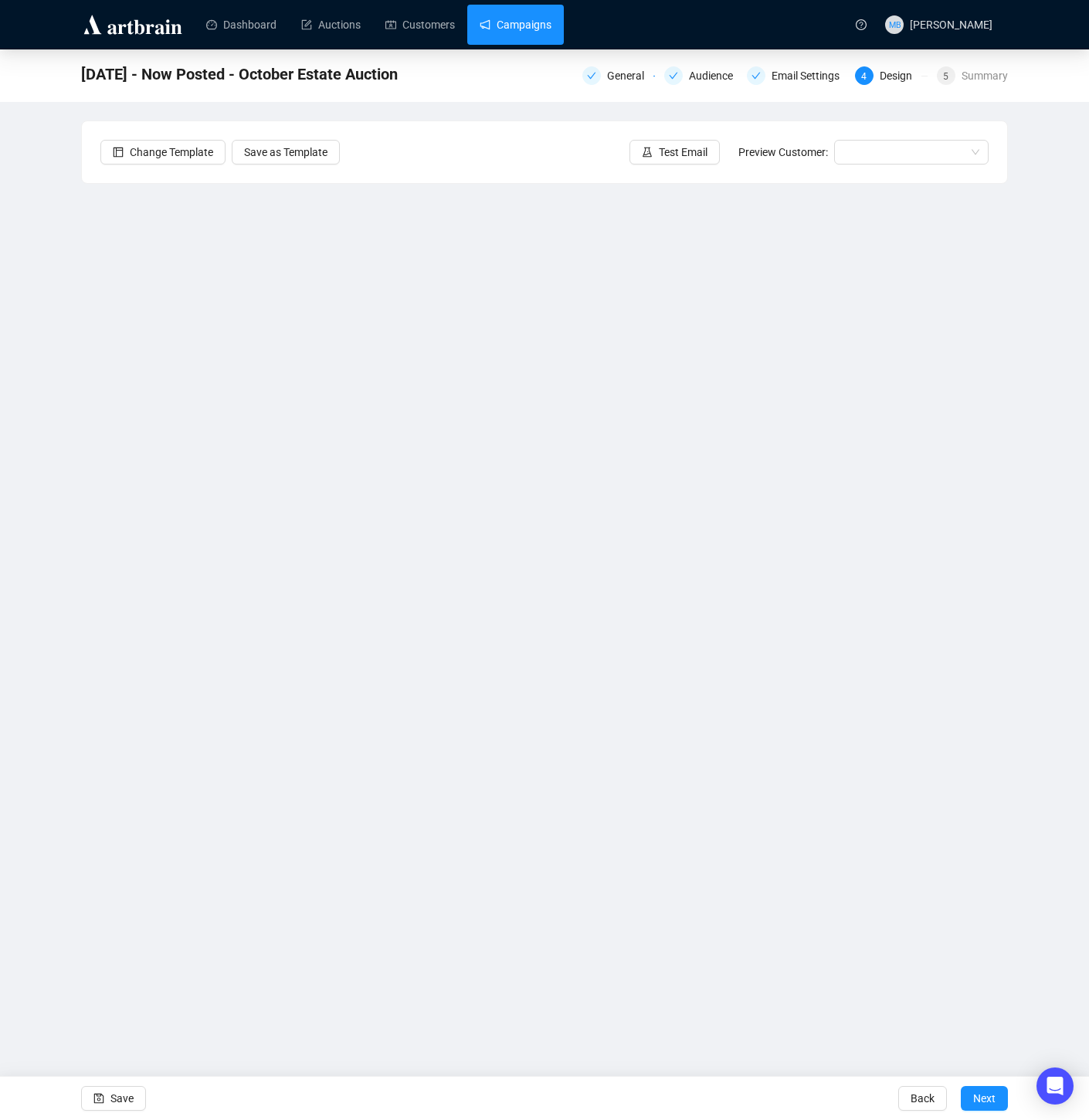
click at [509, 29] on link "Campaigns" at bounding box center [516, 24] width 72 height 40
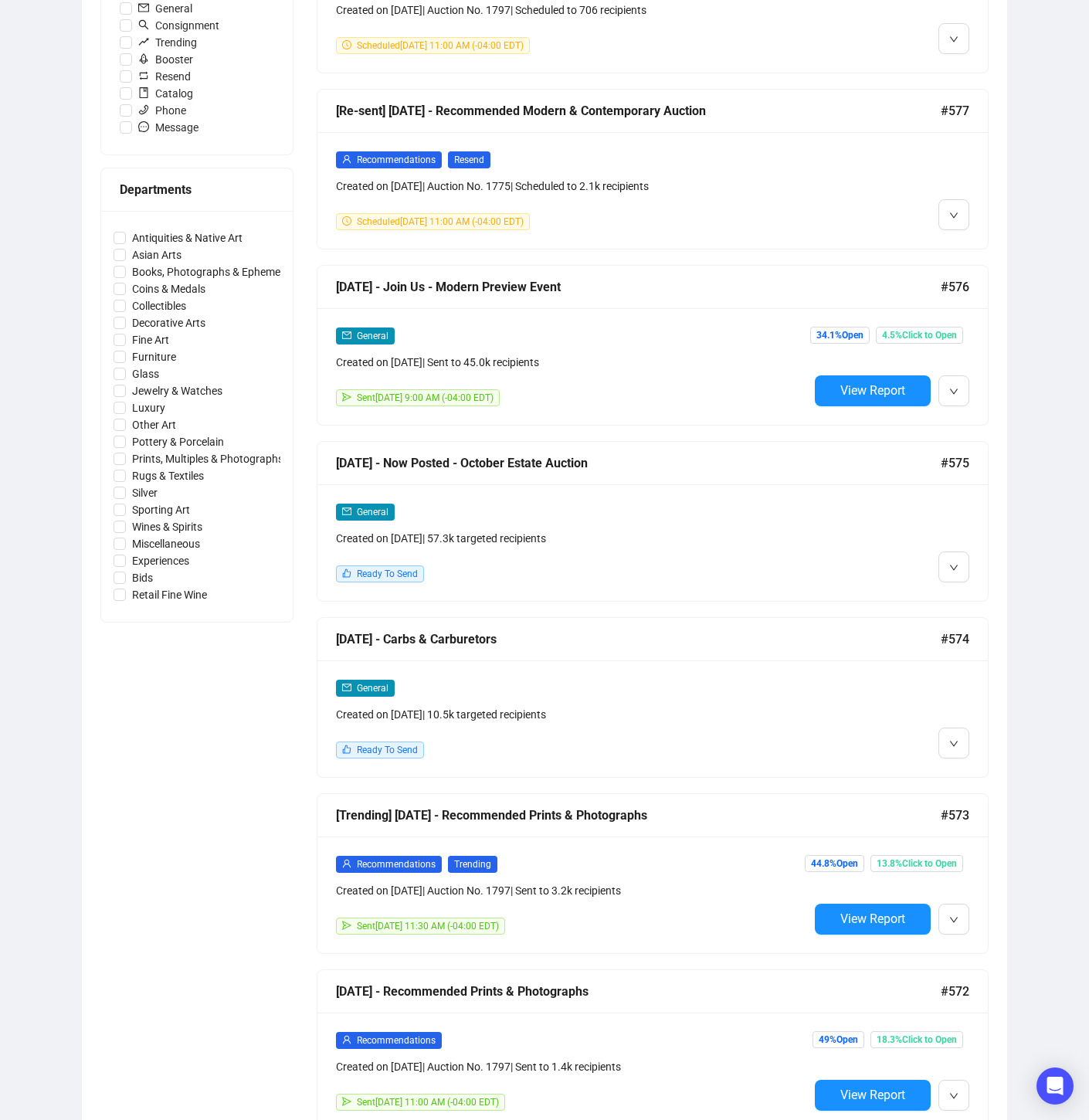
scroll to position [546, 0]
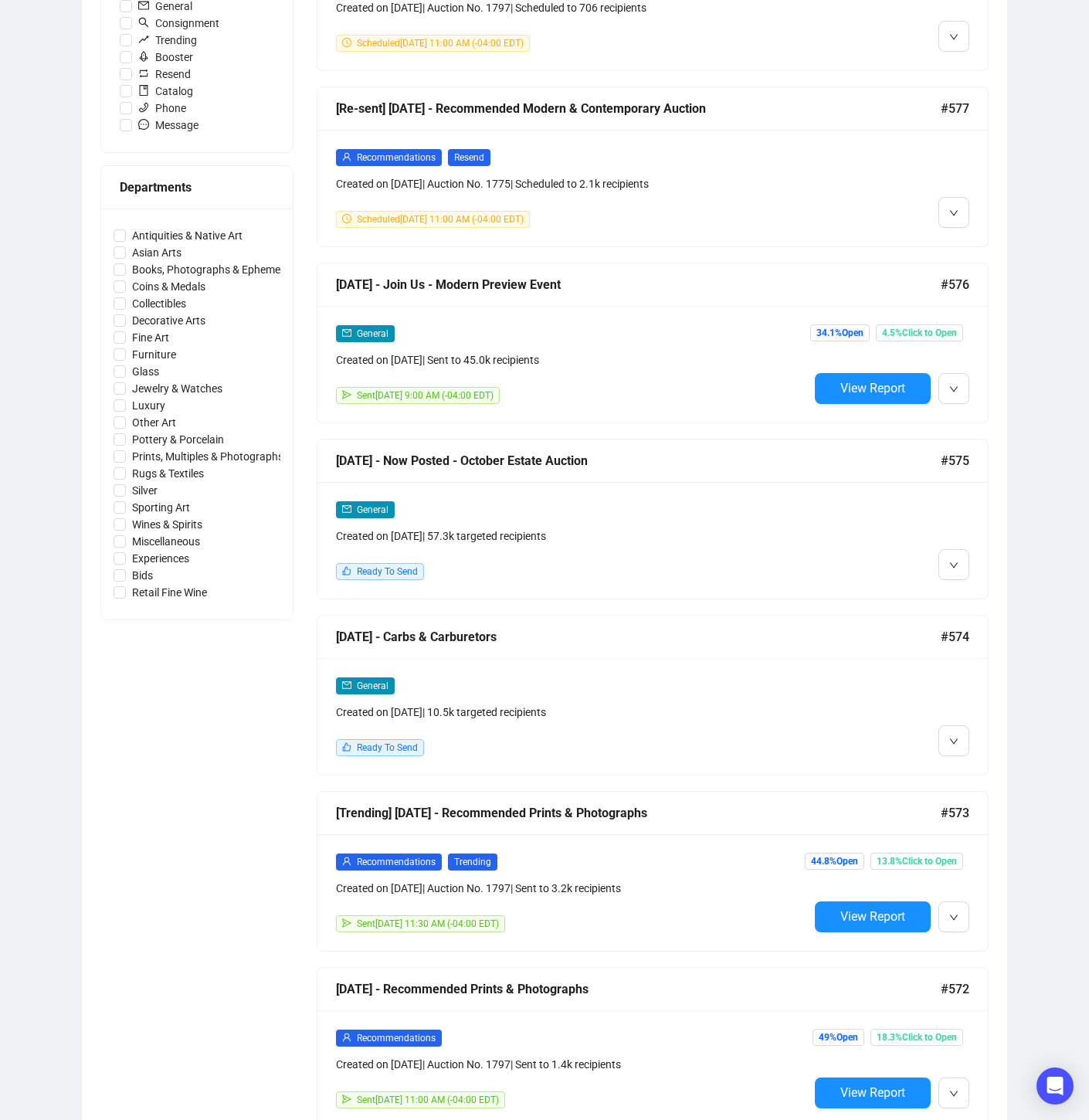
click at [838, 511] on div at bounding box center [889, 540] width 161 height 79
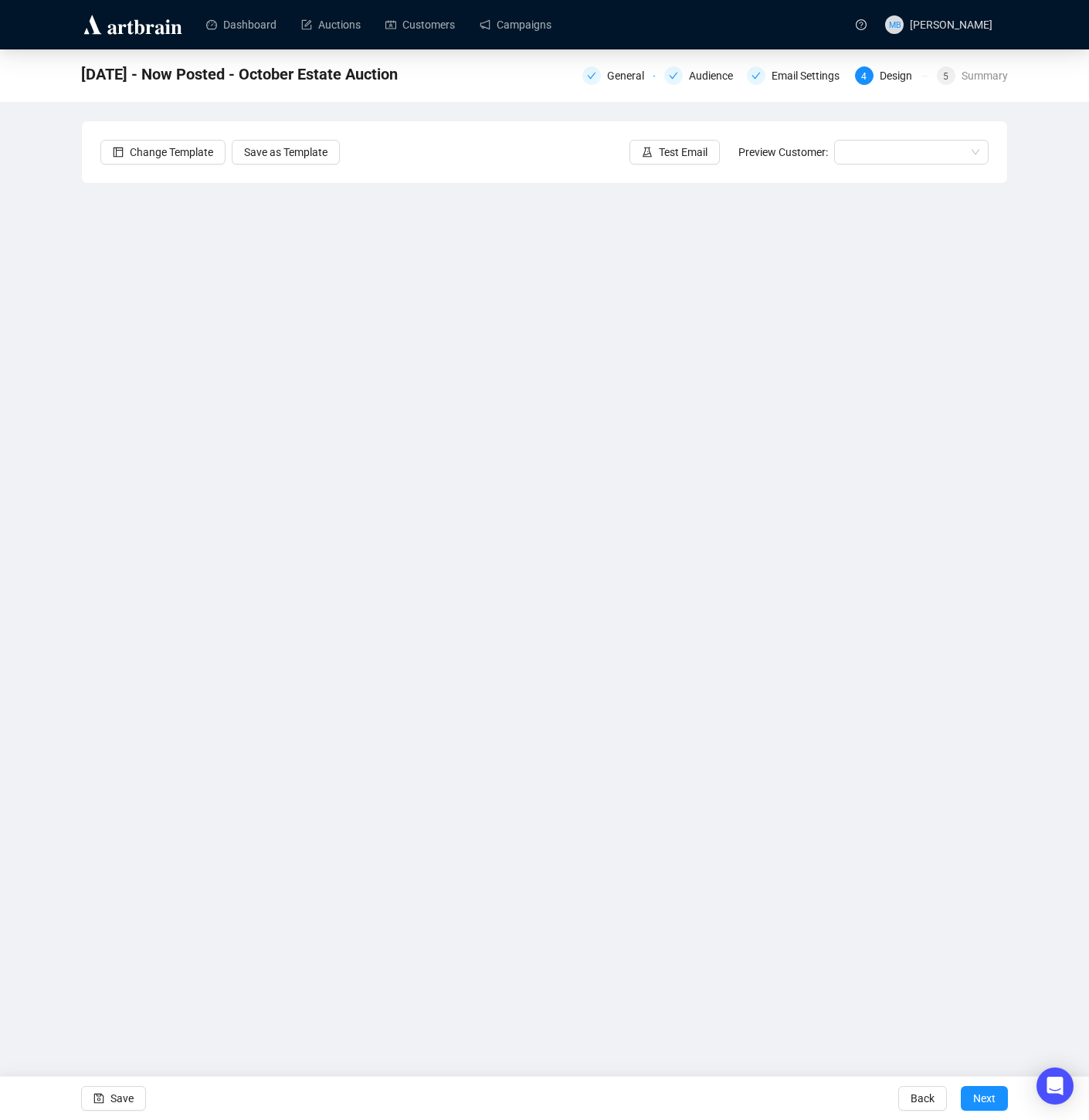
click at [547, 3] on div "Dashboard Auctions Customers Campaigns" at bounding box center [518, 24] width 657 height 49
click at [531, 18] on link "Campaigns" at bounding box center [516, 24] width 72 height 40
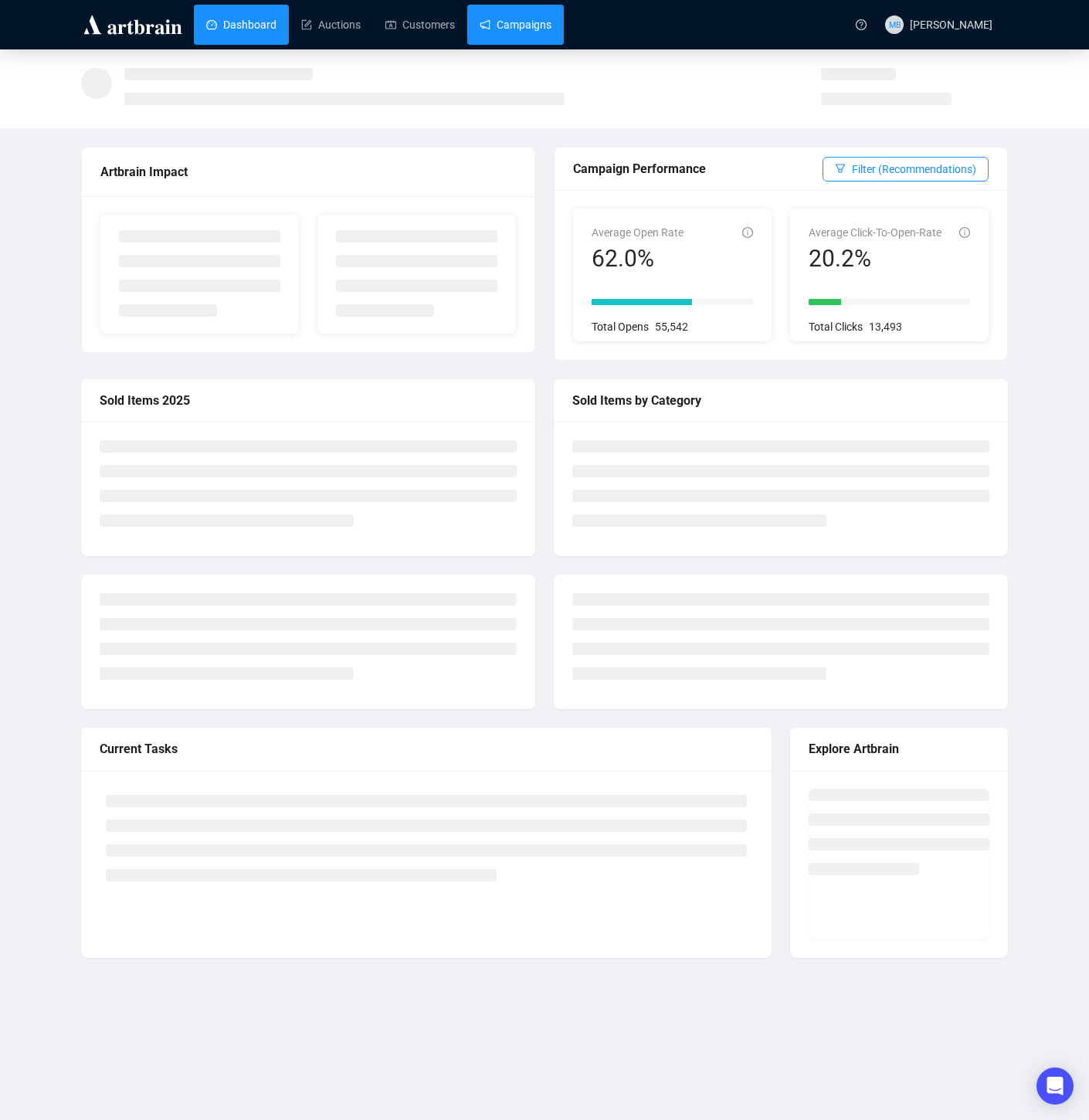
click at [500, 22] on link "Campaigns" at bounding box center [516, 24] width 72 height 40
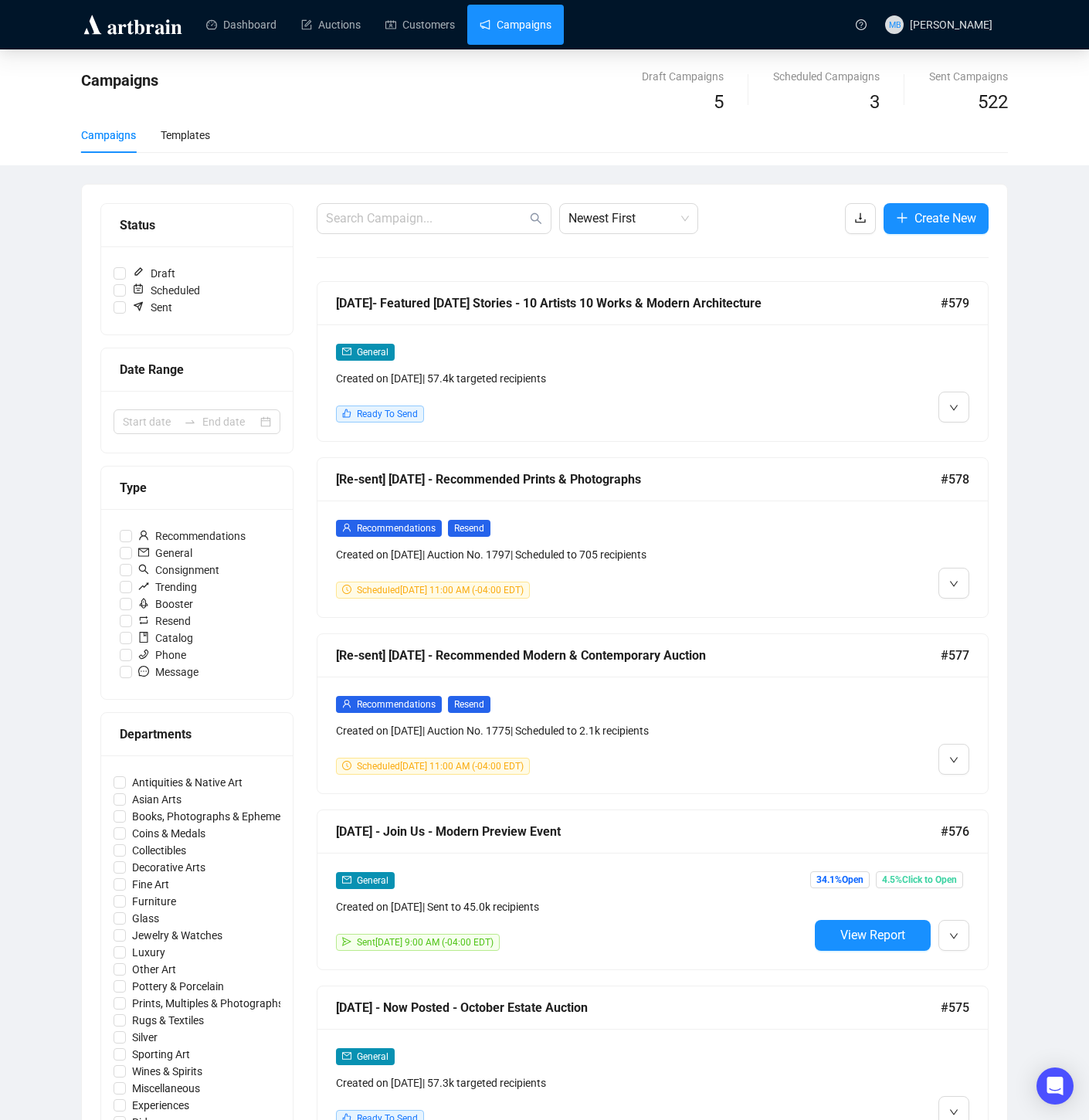
click at [737, 355] on div "General" at bounding box center [572, 351] width 473 height 18
